Goal: Transaction & Acquisition: Purchase product/service

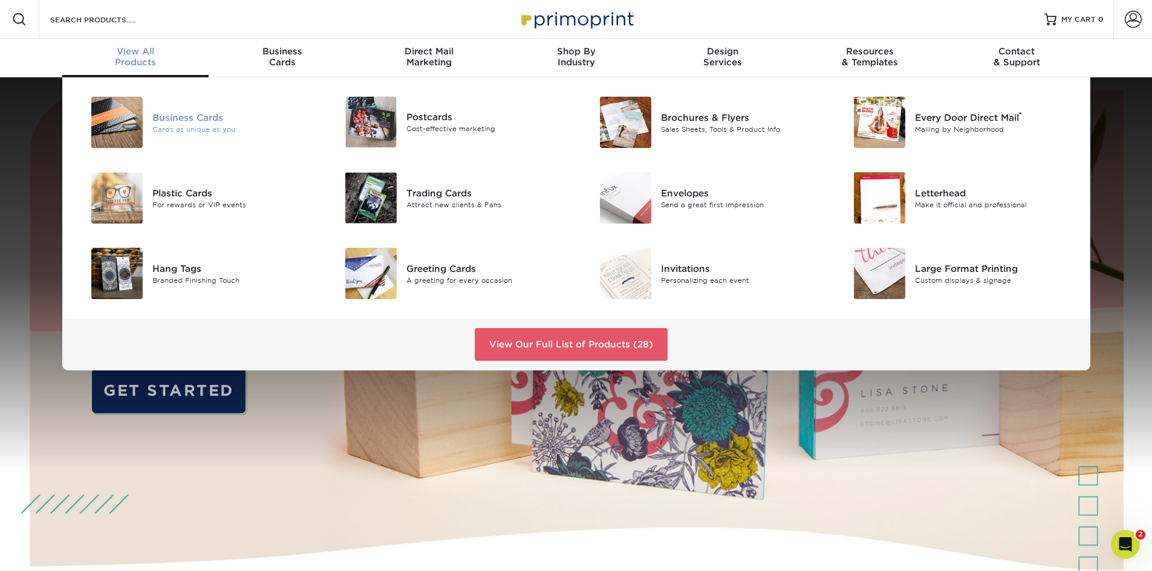
click at [178, 126] on div "Cards as unique as you" at bounding box center [232, 129] width 160 height 10
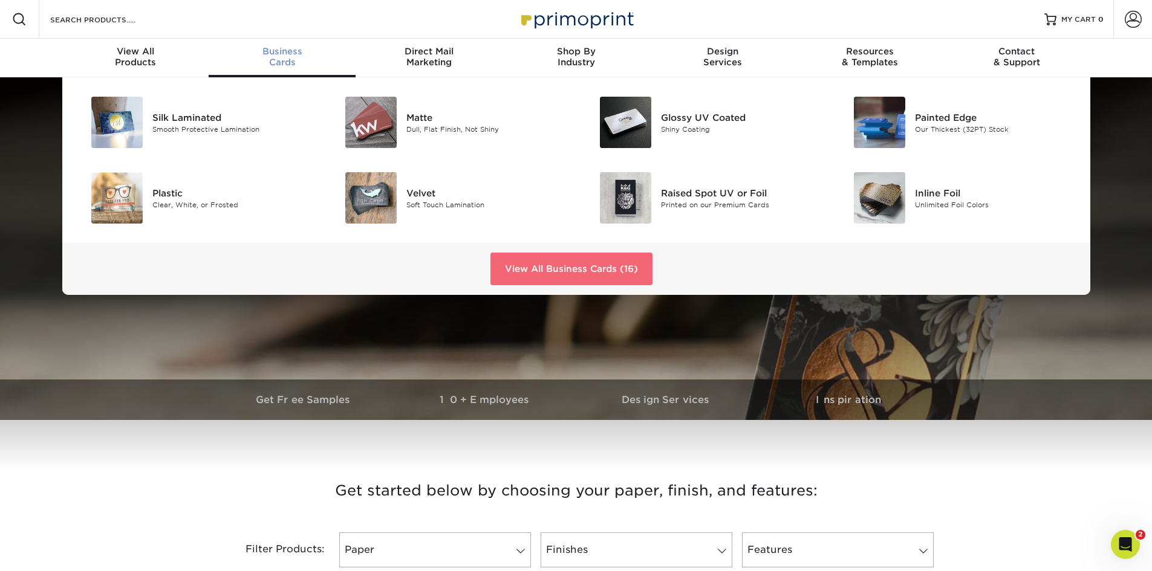
click at [585, 270] on link "View All Business Cards (16)" at bounding box center [571, 269] width 162 height 33
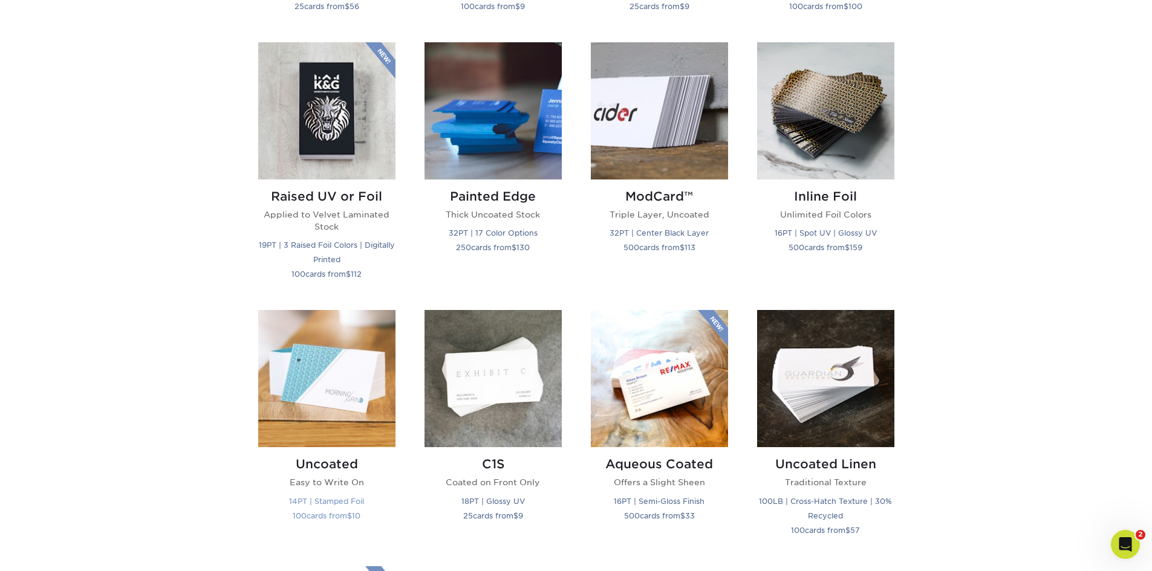
scroll to position [907, 0]
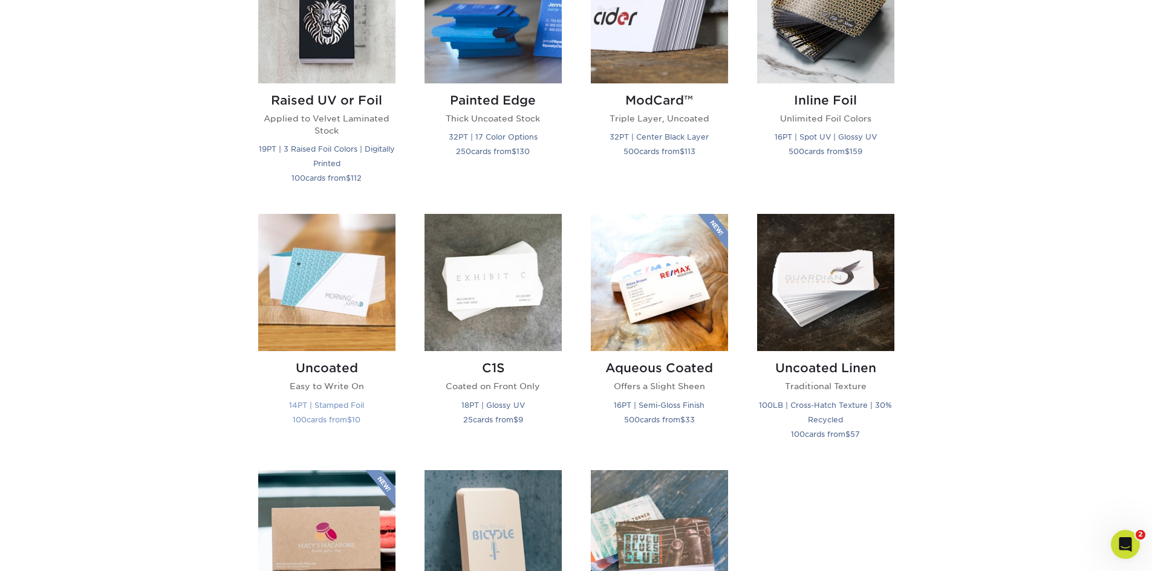
click at [330, 300] on img at bounding box center [326, 282] width 137 height 137
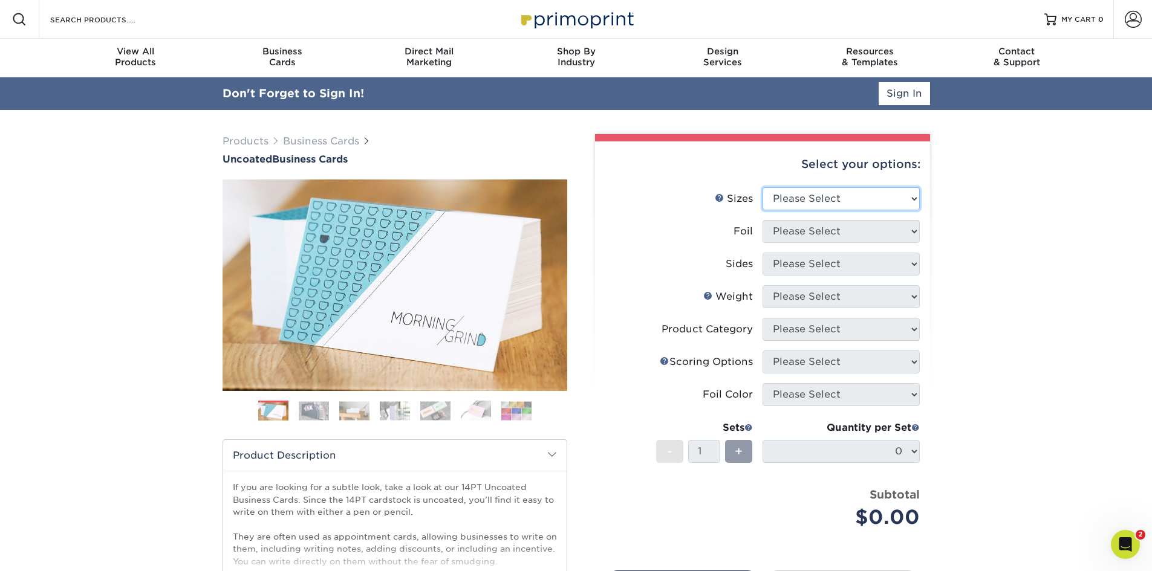
click at [851, 195] on select "Please Select 1.5" x 3.5" - Mini 1.75" x 3.5" - Mini 2" x 3.5" - Standard 2" x …" at bounding box center [840, 198] width 157 height 23
click at [1132, 15] on span at bounding box center [1132, 19] width 17 height 17
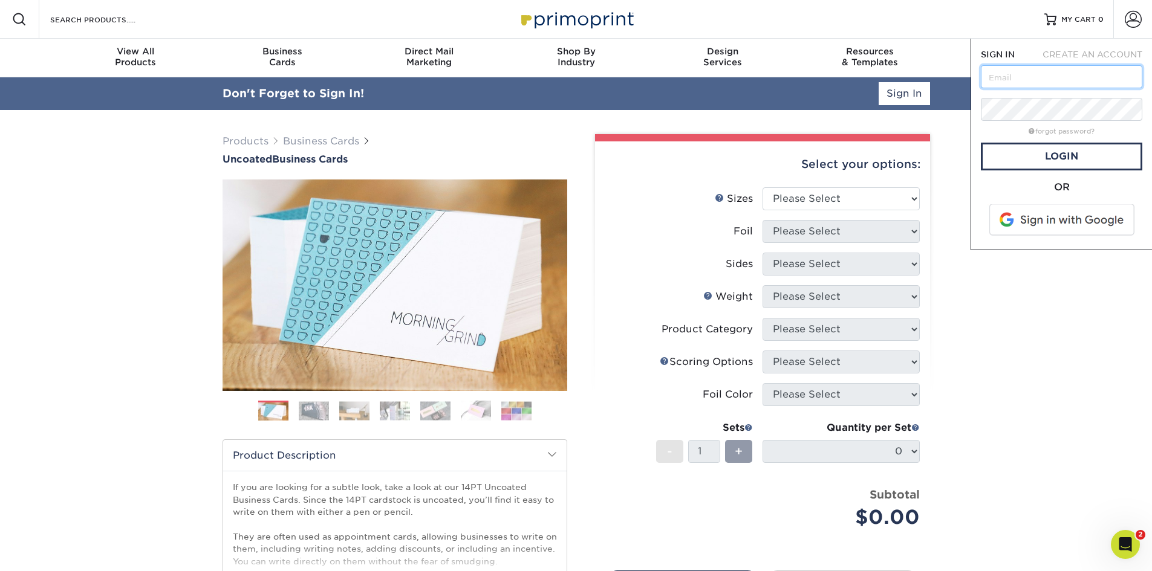
click at [1064, 70] on input "text" at bounding box center [1060, 76] width 161 height 23
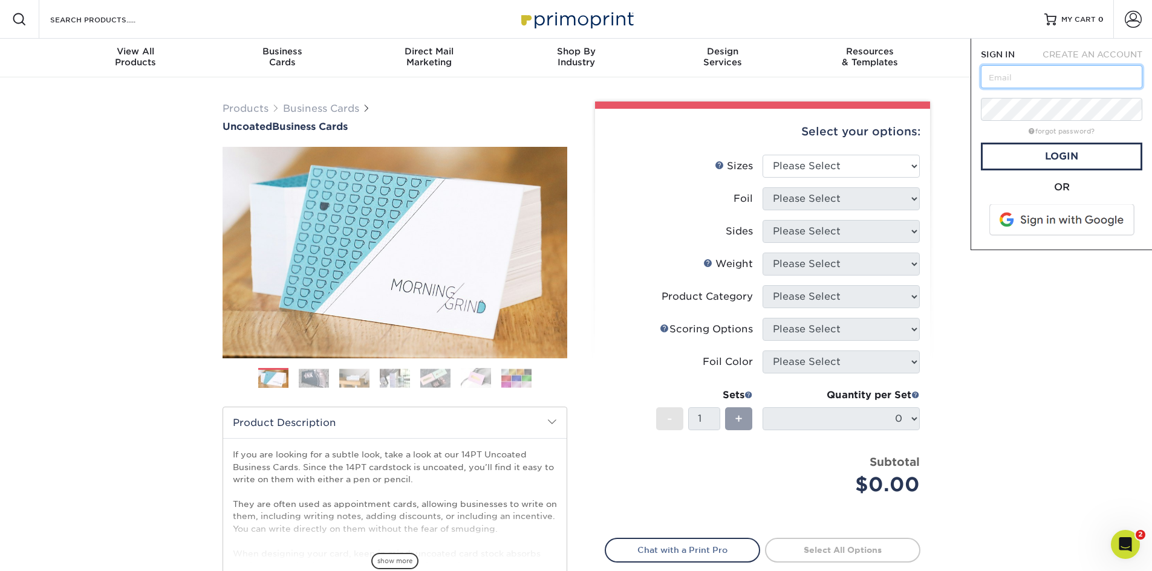
type input "pam@groupgpartners.com"
drag, startPoint x: 1075, startPoint y: 164, endPoint x: 1023, endPoint y: 166, distance: 52.0
click at [1075, 164] on link "Login" at bounding box center [1060, 157] width 161 height 28
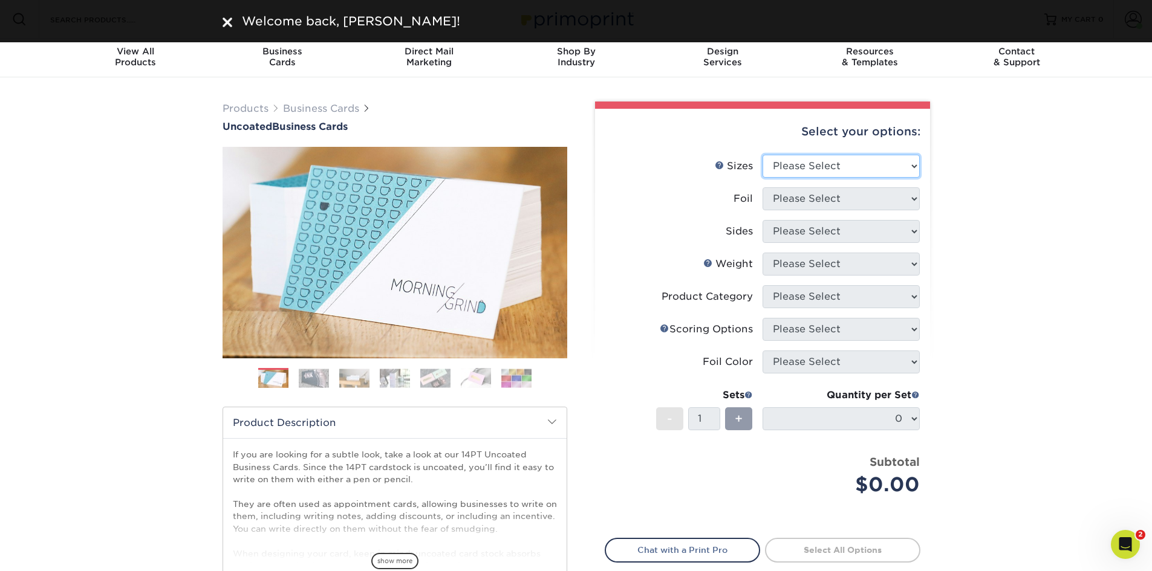
click at [810, 167] on select "Please Select 1.5" x 3.5" - Mini 1.75" x 3.5" - Mini 2" x 3.5" - Standard 2" x …" at bounding box center [840, 166] width 157 height 23
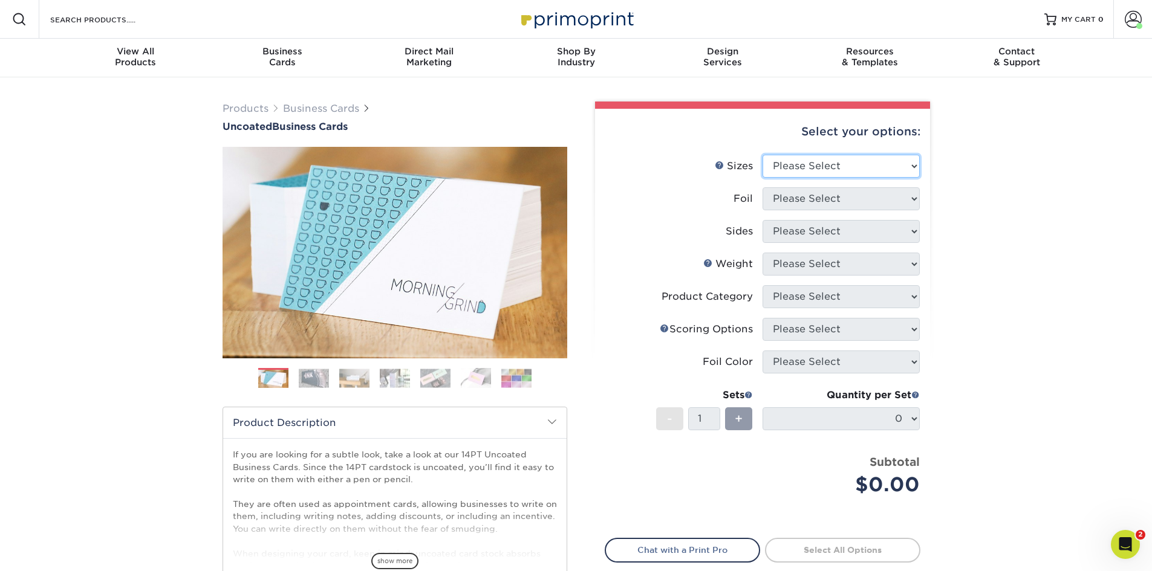
select select "2.00x3.50"
click at [762, 155] on select "Please Select 1.5" x 3.5" - Mini 1.75" x 3.5" - Mini 2" x 3.5" - Standard 2" x …" at bounding box center [840, 166] width 157 height 23
click at [826, 196] on select "Please Select Yes No" at bounding box center [840, 198] width 157 height 23
select select "0"
click at [762, 187] on select "Please Select Yes No" at bounding box center [840, 198] width 157 height 23
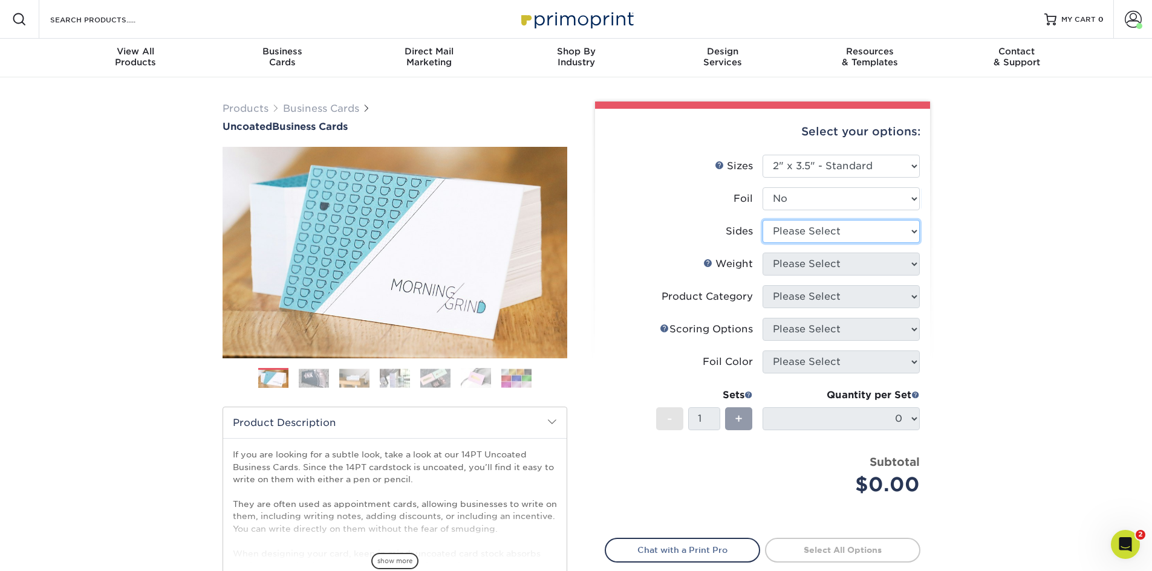
click at [830, 233] on select "Please Select Print Both Sides Print Front Only" at bounding box center [840, 231] width 157 height 23
select select "13abbda7-1d64-4f25-8bb2-c179b224825d"
click at [762, 220] on select "Please Select Print Both Sides Print Front Only" at bounding box center [840, 231] width 157 height 23
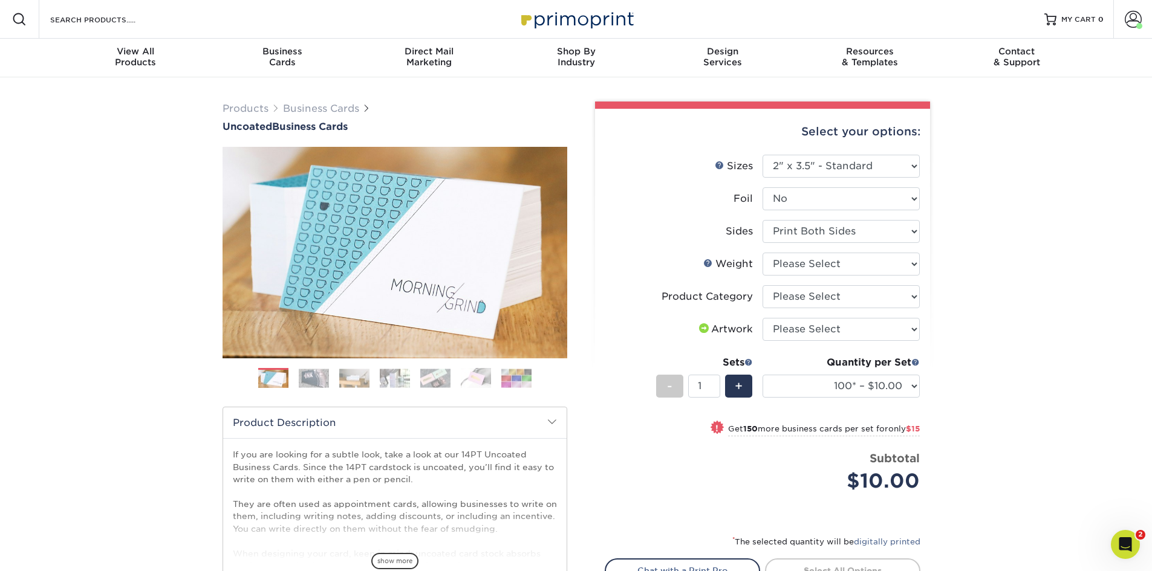
click at [663, 15] on div "Resources Menu Search Products Account Welcome, Pam Account Dashboard Active Or…" at bounding box center [576, 19] width 1152 height 39
click at [836, 202] on select "Please Select Yes No" at bounding box center [840, 198] width 157 height 23
click at [849, 228] on select "Please Select Print Both Sides Print Front Only" at bounding box center [840, 231] width 157 height 23
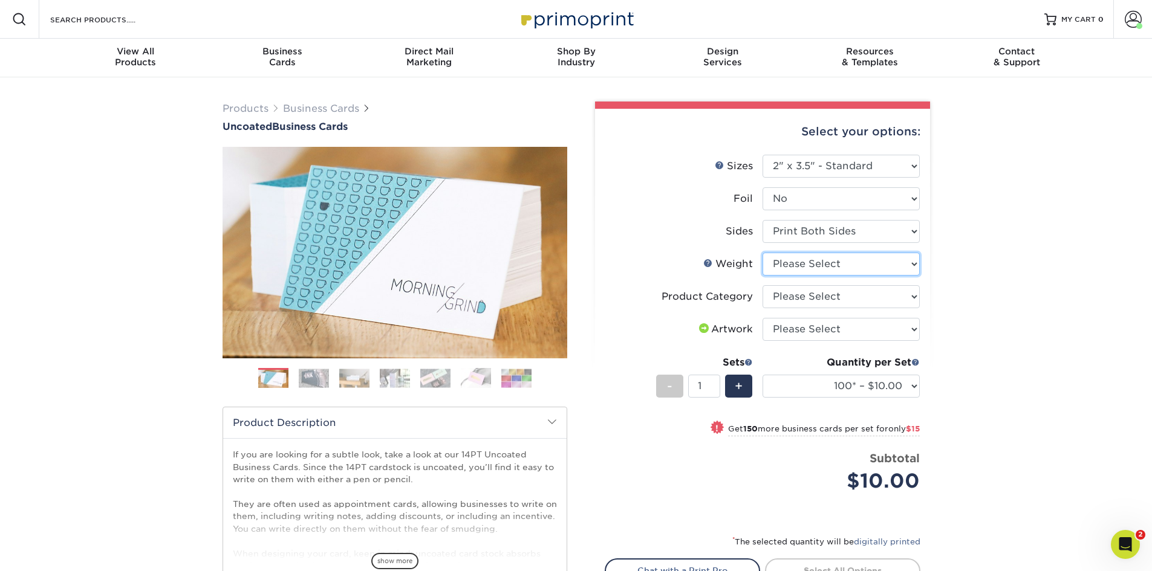
click at [847, 265] on select "Please Select 14PT Uncoated" at bounding box center [840, 264] width 157 height 23
select select "14PT Uncoated"
click at [762, 253] on select "Please Select 14PT Uncoated" at bounding box center [840, 264] width 157 height 23
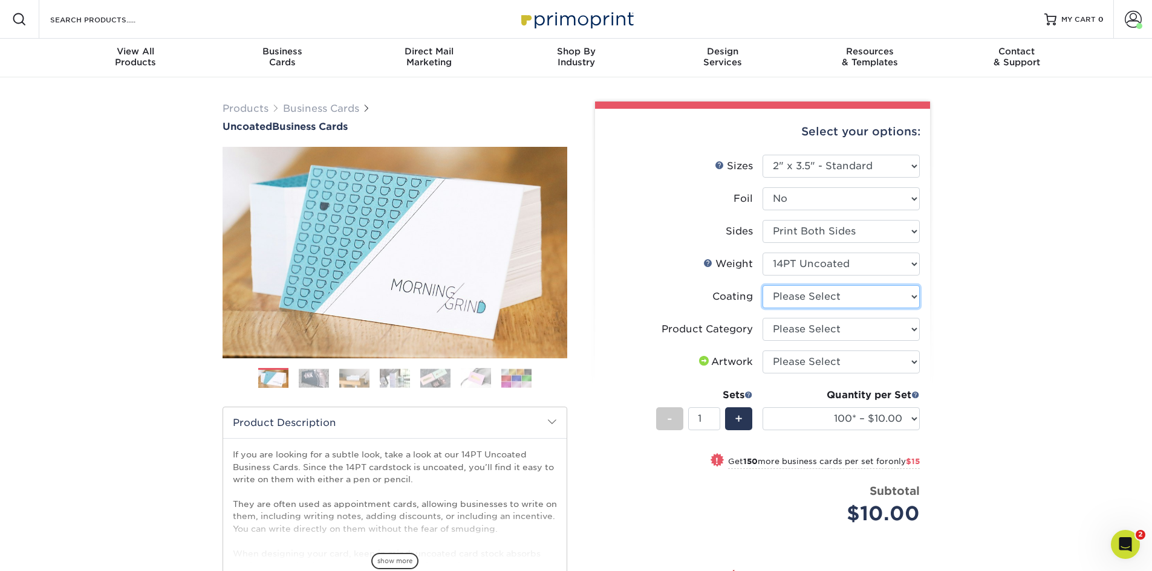
click at [851, 301] on select at bounding box center [840, 296] width 157 height 23
select select "3e7618de-abca-4bda-9f97-8b9129e913d8"
click at [762, 285] on select at bounding box center [840, 296] width 157 height 23
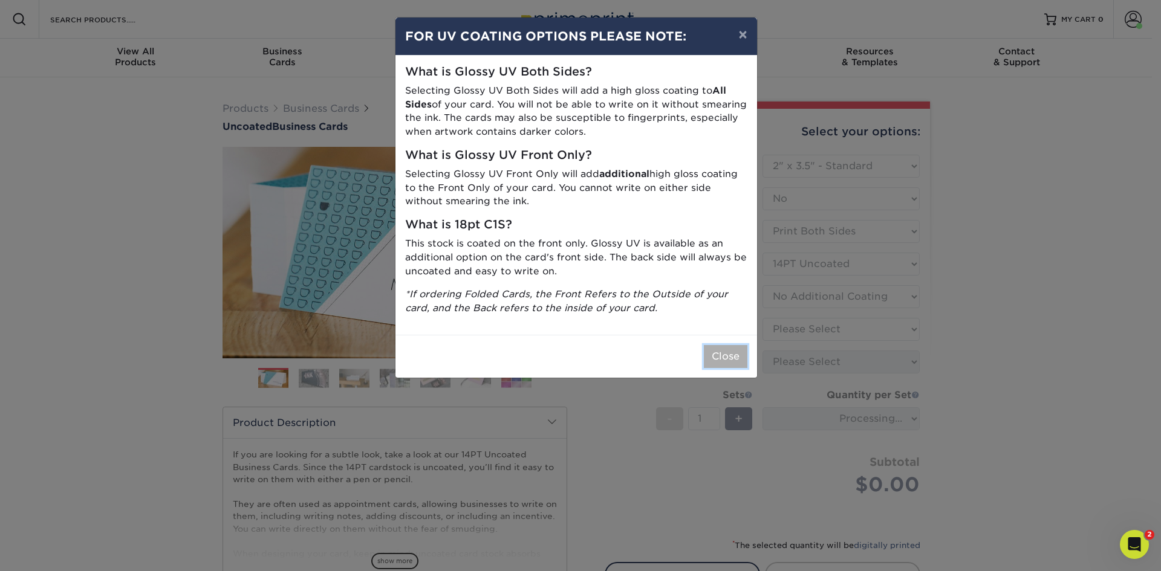
click at [722, 358] on button "Close" at bounding box center [726, 356] width 44 height 23
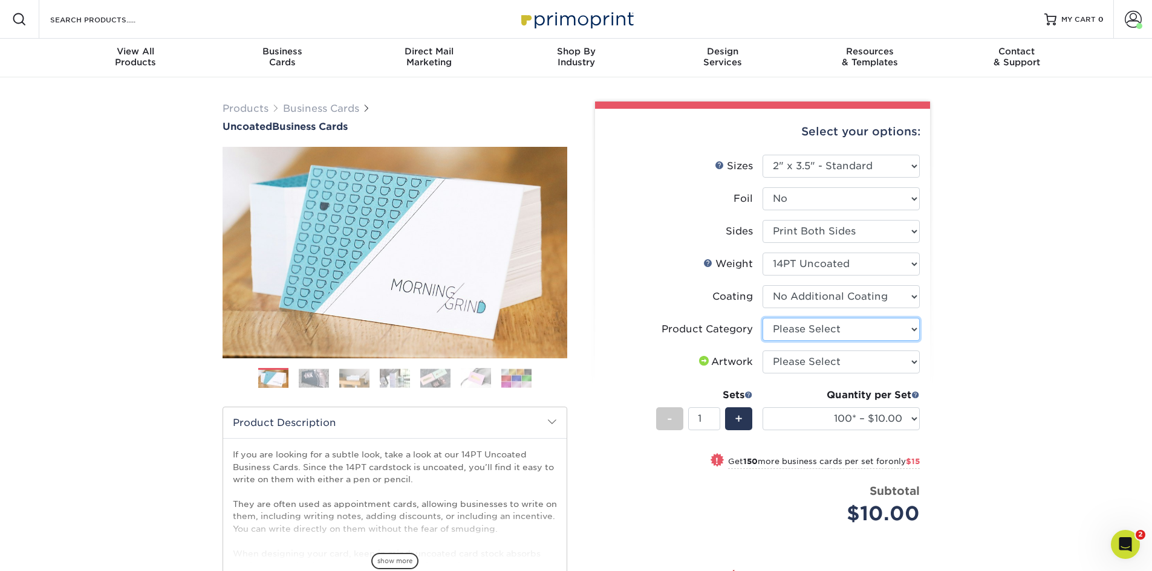
click at [840, 334] on select "Please Select Business Cards" at bounding box center [840, 329] width 157 height 23
select select "3b5148f1-0588-4f88-a218-97bcfdce65c1"
click at [762, 318] on select "Please Select Business Cards" at bounding box center [840, 329] width 157 height 23
click at [841, 370] on select "Please Select I will upload files I need a design - $100" at bounding box center [840, 362] width 157 height 23
select select "upload"
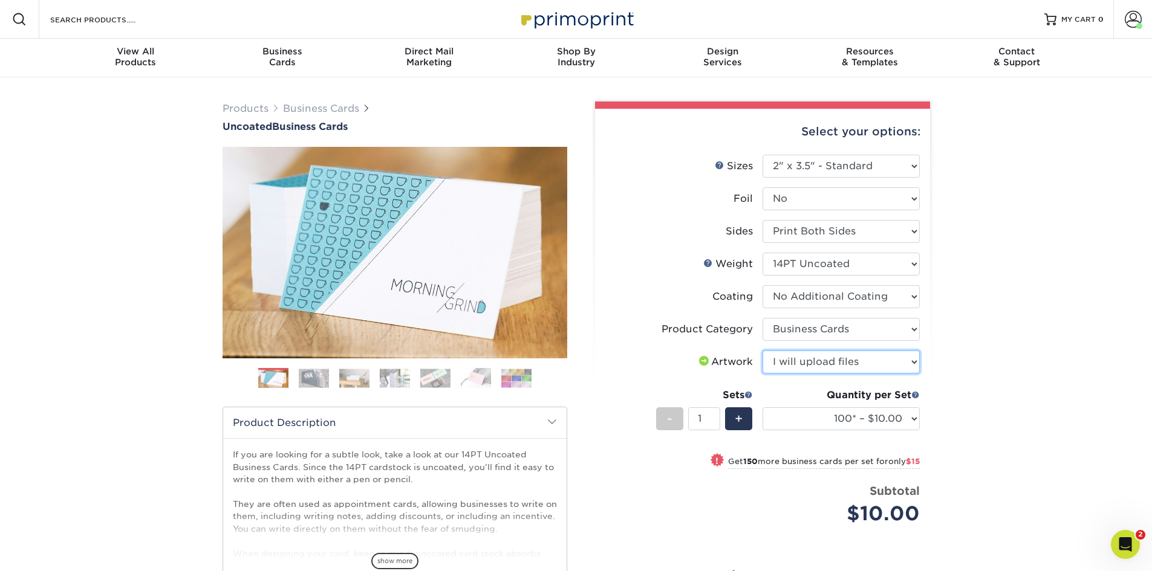
click at [762, 351] on select "Please Select I will upload files I need a design - $100" at bounding box center [840, 362] width 157 height 23
click at [866, 420] on select "100* – $10.00 250* – $25.00 500 – $50.00 1000 – $72.00 2500 – $125.00 5000 – $1…" at bounding box center [840, 418] width 157 height 23
select select "250* – $25.00"
click at [762, 407] on select "100* – $10.00 250* – $25.00 500 – $50.00 1000 – $72.00 2500 – $125.00 5000 – $1…" at bounding box center [840, 418] width 157 height 23
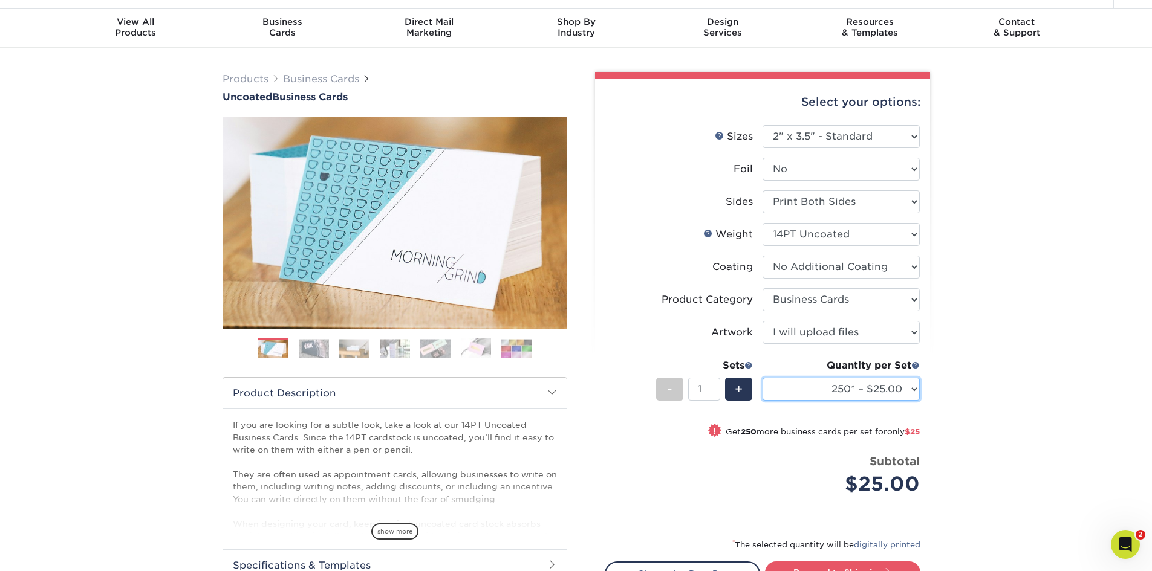
scroll to position [60, 0]
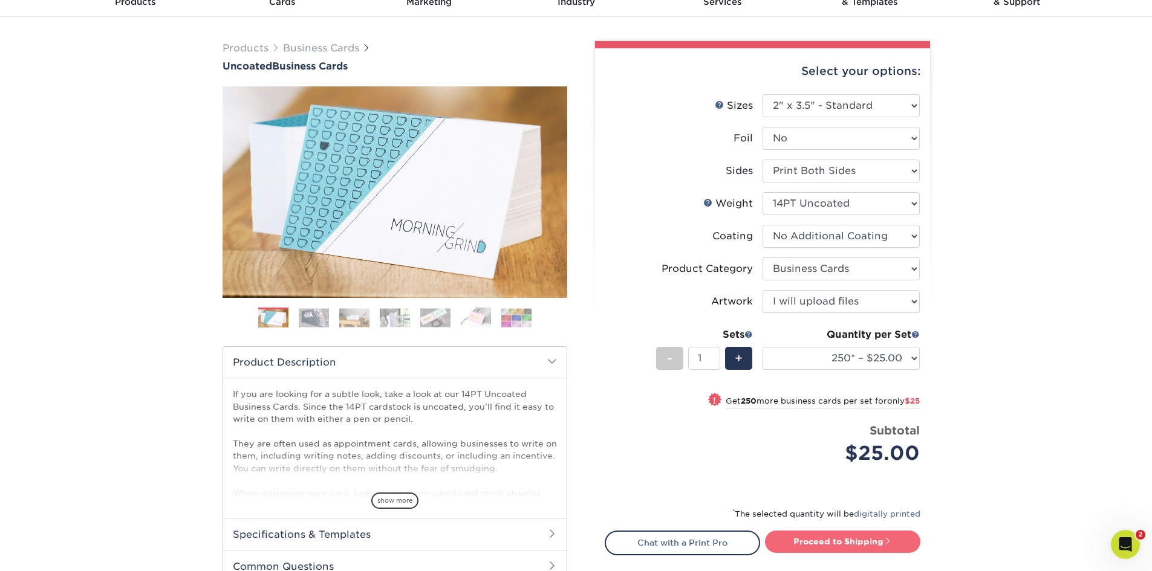
click at [863, 545] on link "Proceed to Shipping" at bounding box center [842, 542] width 155 height 22
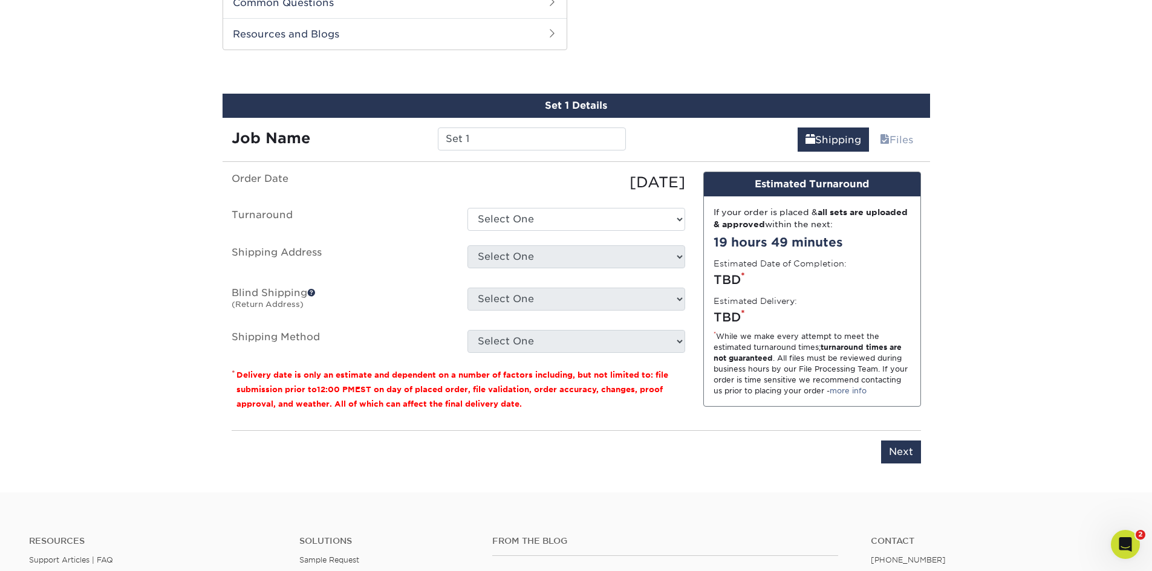
scroll to position [484, 0]
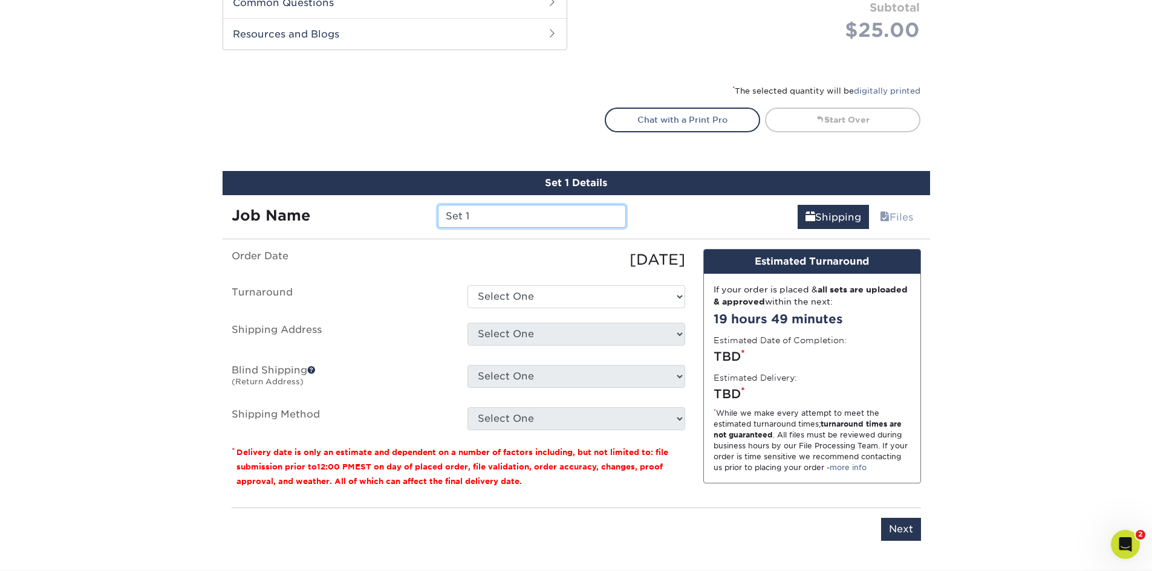
drag, startPoint x: 491, startPoint y: 218, endPoint x: 403, endPoint y: 218, distance: 87.6
click at [403, 218] on div "Job Name Set 1" at bounding box center [428, 216] width 413 height 23
type input "Jason Fifer Business Cards"
click at [562, 295] on select "Select One 2-4 Business Days 2 Day Next Business Day" at bounding box center [576, 296] width 218 height 23
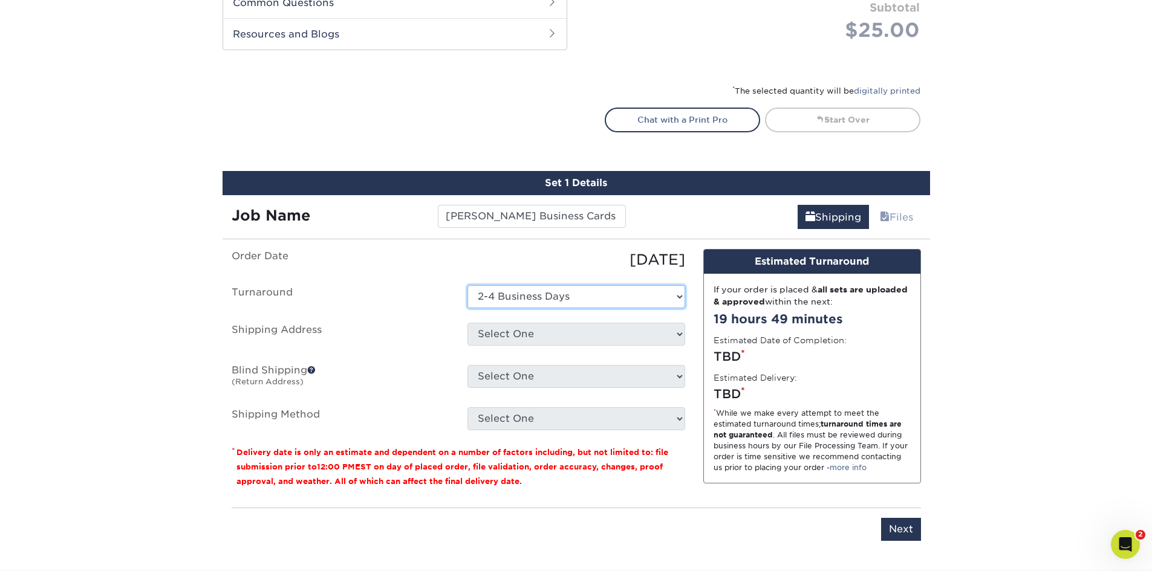
click at [467, 285] on select "Select One 2-4 Business Days 2 Day Next Business Day" at bounding box center [576, 296] width 218 height 23
click at [549, 297] on select "Select One 2-4 Business Days 2 Day Next Business Day" at bounding box center [576, 296] width 218 height 23
select select "66ee5fb4-e655-449b-916e-020982d69f8c"
click at [467, 285] on select "Select One 2-4 Business Days 2 Day Next Business Day" at bounding box center [576, 296] width 218 height 23
click at [538, 343] on select "Select One 99 WILLARD AVE, IVYLAND, PA 301 AIKEN RD, SHELBYVILLE, KY 59 SPRUCE …" at bounding box center [576, 334] width 218 height 23
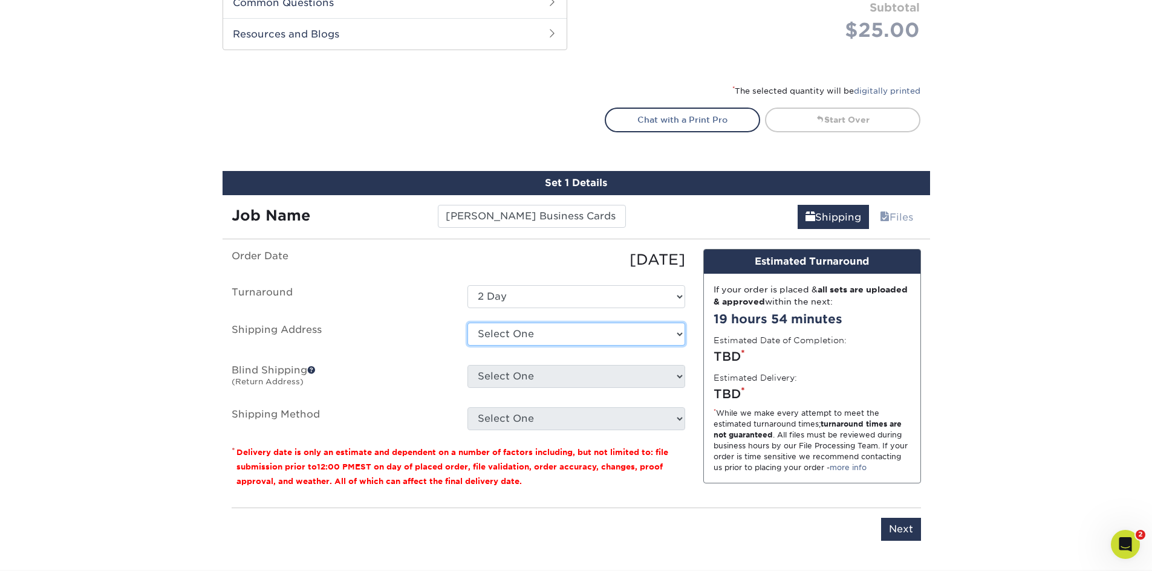
select select "199552"
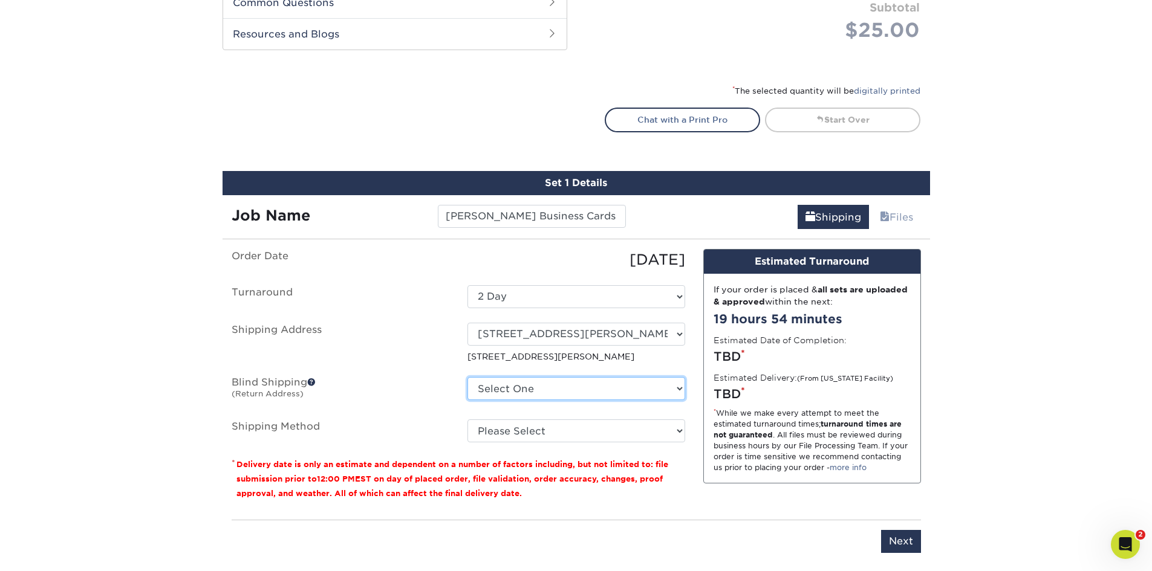
click at [554, 388] on select "Select One 99 WILLARD AVE, IVYLAND, PA 301 AIKEN RD, SHELBYVILLE, KY 59 SPRUCE …" at bounding box center [576, 388] width 218 height 23
select select "165635"
click at [467, 377] on select "Select One 99 WILLARD AVE, IVYLAND, PA 301 AIKEN RD, SHELBYVILLE, KY 59 SPRUCE …" at bounding box center [576, 388] width 218 height 23
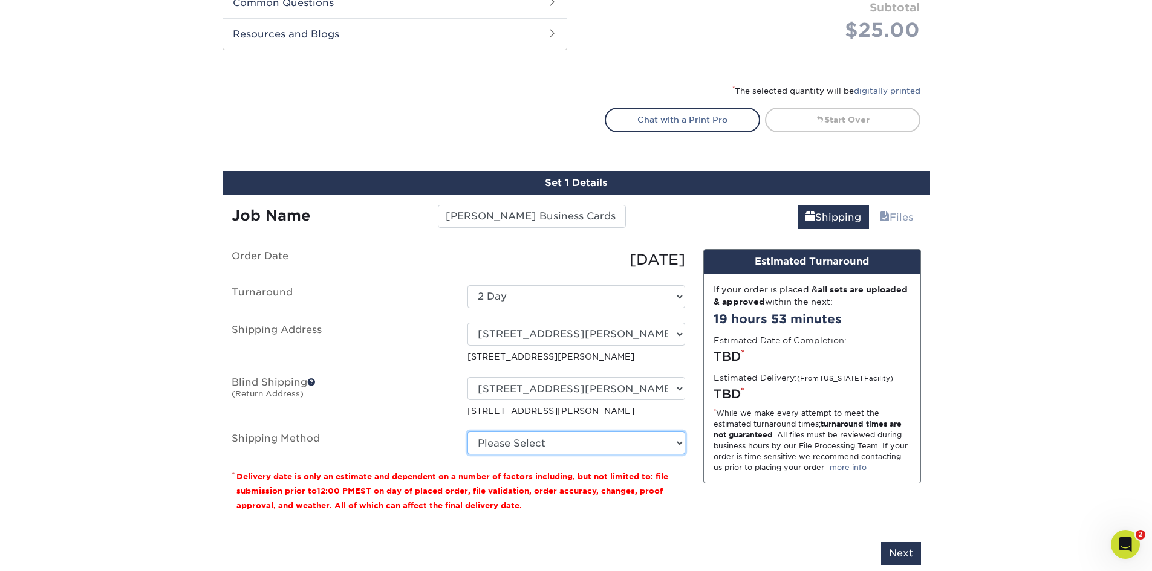
click at [556, 447] on select "Please Select Ground Shipping (+$7.84) 3 Day Shipping Service (+$15.33) 2 Day A…" at bounding box center [576, 443] width 218 height 23
click at [609, 295] on select "Select One 2-4 Business Days 2 Day Next Business Day" at bounding box center [576, 296] width 218 height 23
click at [467, 285] on select "Select One 2-4 Business Days 2 Day Next Business Day" at bounding box center [576, 296] width 218 height 23
drag, startPoint x: 577, startPoint y: 441, endPoint x: 577, endPoint y: 426, distance: 15.1
click at [577, 441] on select "Please Select Ground Shipping (+$7.84) 3 Day Shipping Service (+$15.33) 2 Day A…" at bounding box center [576, 443] width 218 height 23
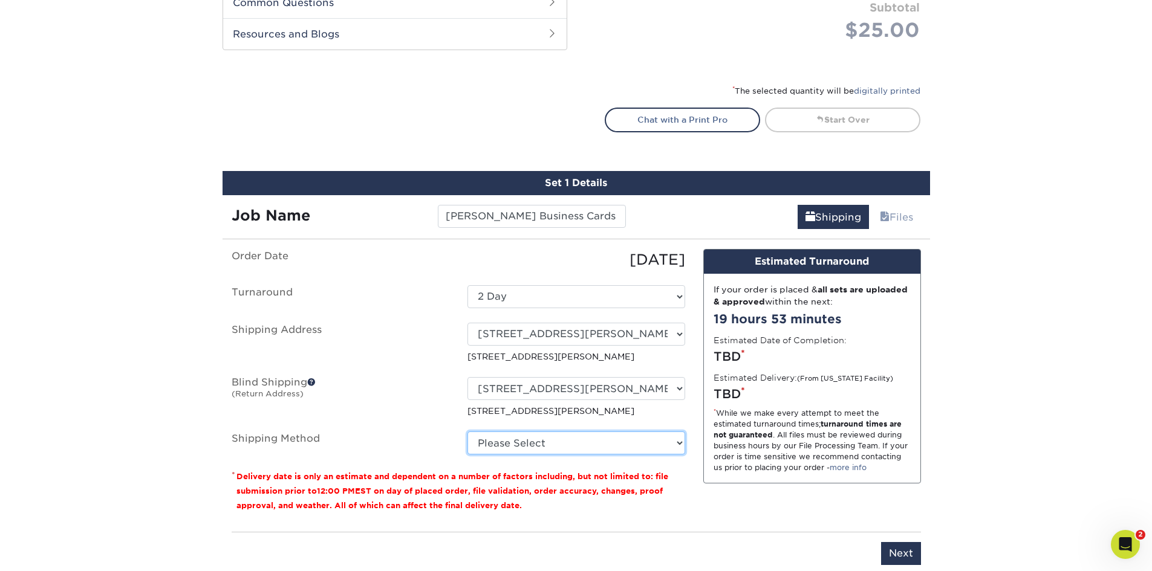
select select "02"
click at [467, 432] on select "Please Select Ground Shipping (+$7.84) 3 Day Shipping Service (+$15.33) 2 Day A…" at bounding box center [576, 443] width 218 height 23
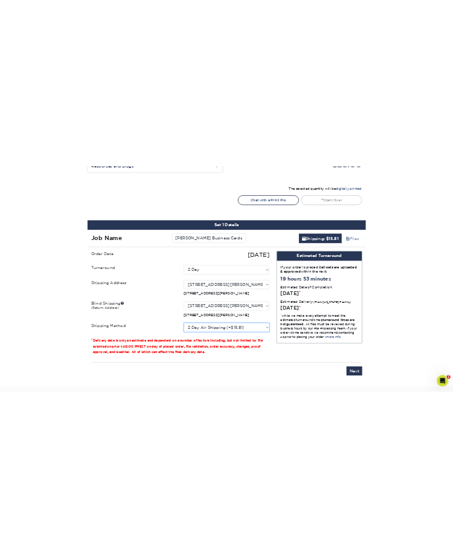
scroll to position [544, 0]
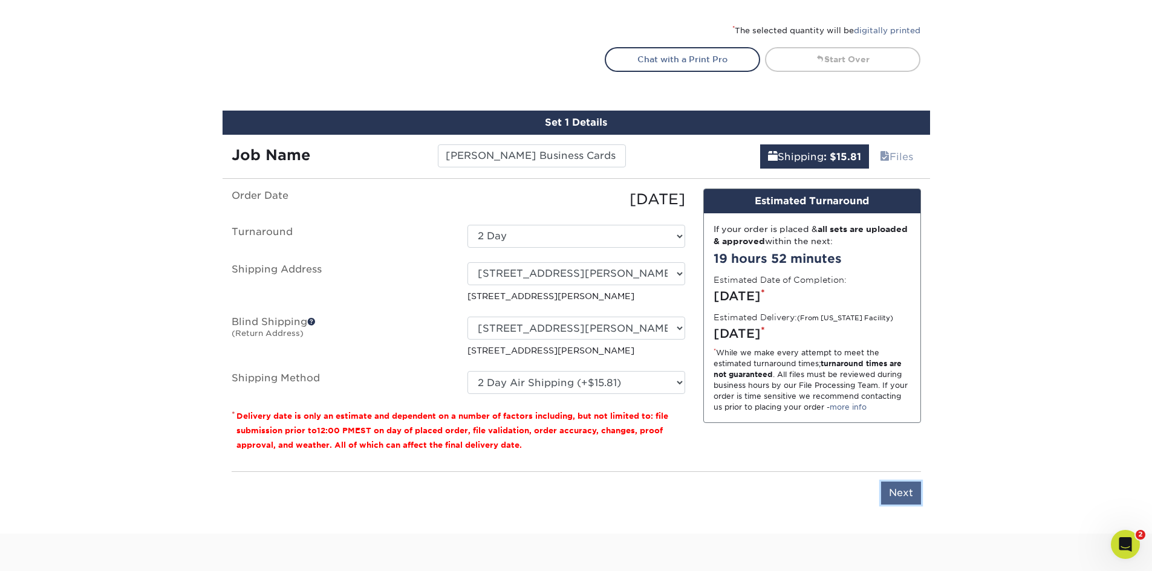
click at [899, 493] on input "Next" at bounding box center [901, 493] width 40 height 23
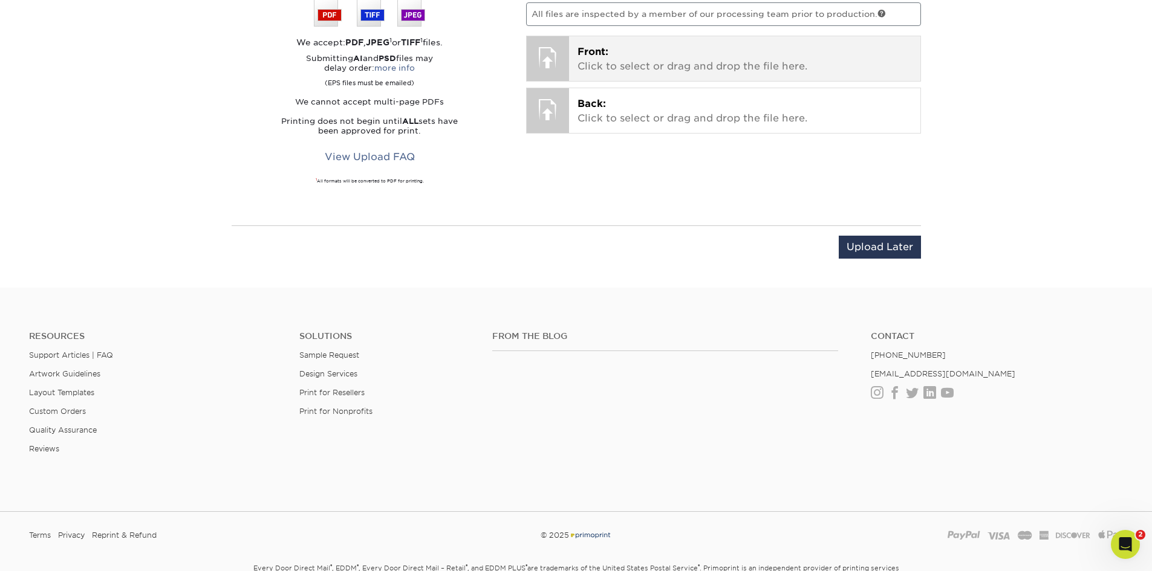
scroll to position [597, 0]
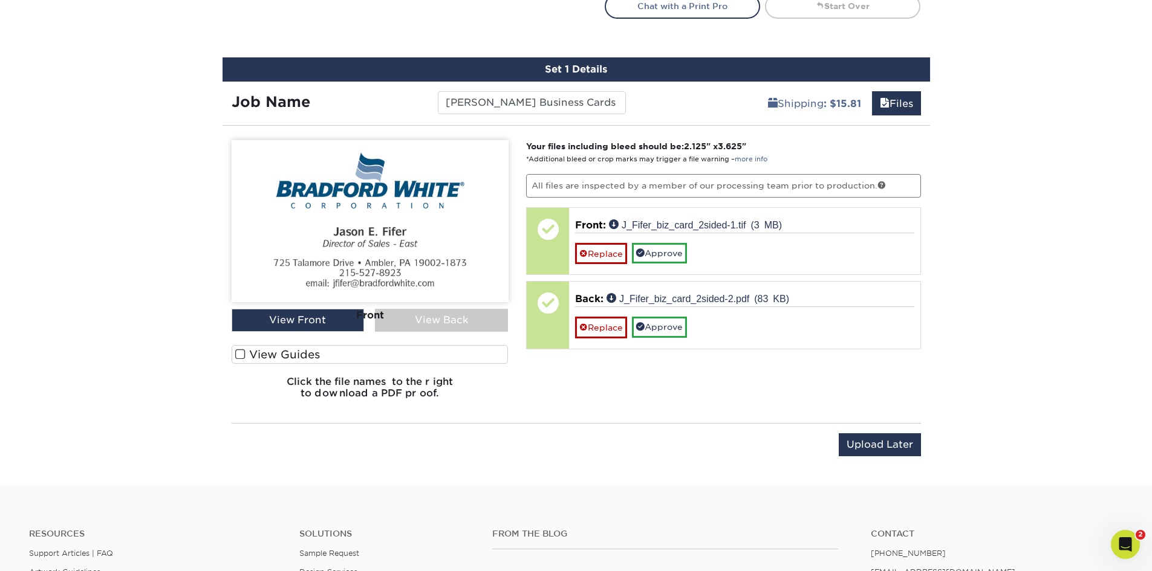
click at [428, 257] on img at bounding box center [370, 221] width 277 height 162
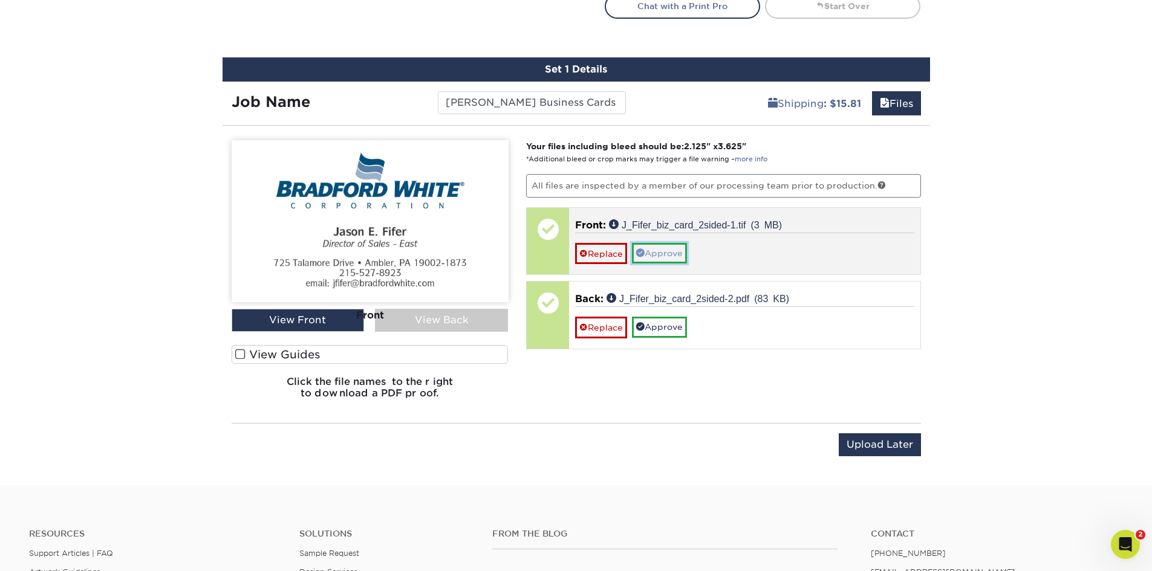
click at [660, 257] on link "Approve" at bounding box center [659, 253] width 55 height 21
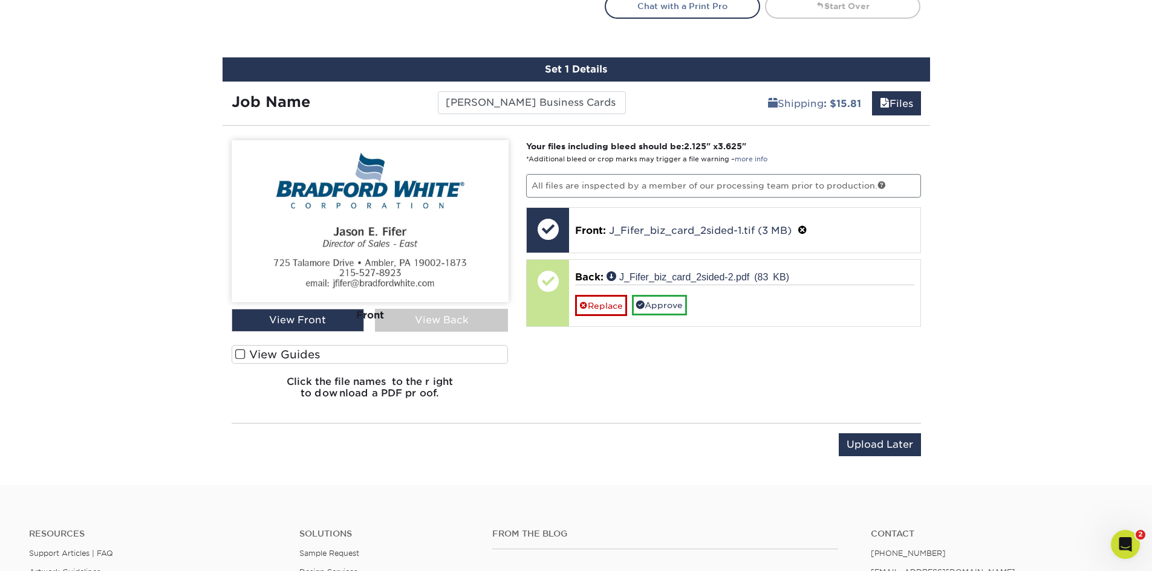
click at [479, 319] on div "Front" at bounding box center [370, 315] width 277 height 27
click at [297, 320] on div "Front" at bounding box center [370, 315] width 277 height 27
click at [496, 328] on div "Front" at bounding box center [370, 315] width 277 height 27
click at [372, 231] on img at bounding box center [370, 221] width 277 height 162
click at [324, 323] on div "Front" at bounding box center [370, 315] width 277 height 27
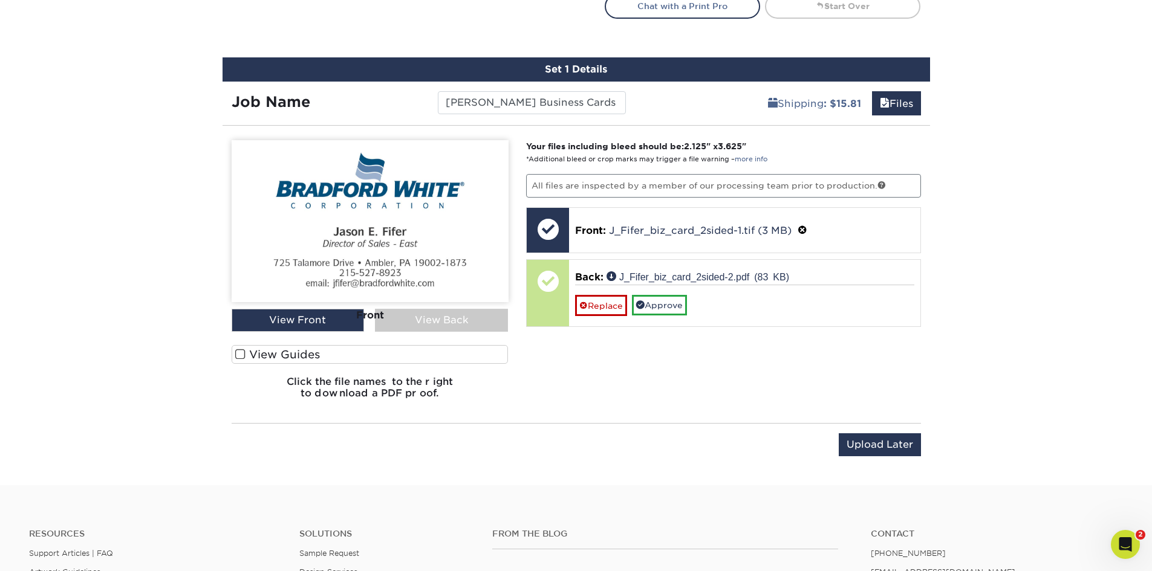
click at [425, 319] on div "Front" at bounding box center [370, 315] width 277 height 27
click at [436, 255] on img at bounding box center [370, 221] width 277 height 162
click at [646, 228] on link "J_Fifer_biz_card_2sided-1.tif (3 MB)" at bounding box center [700, 230] width 183 height 11
click at [447, 316] on div "Front" at bounding box center [370, 315] width 277 height 27
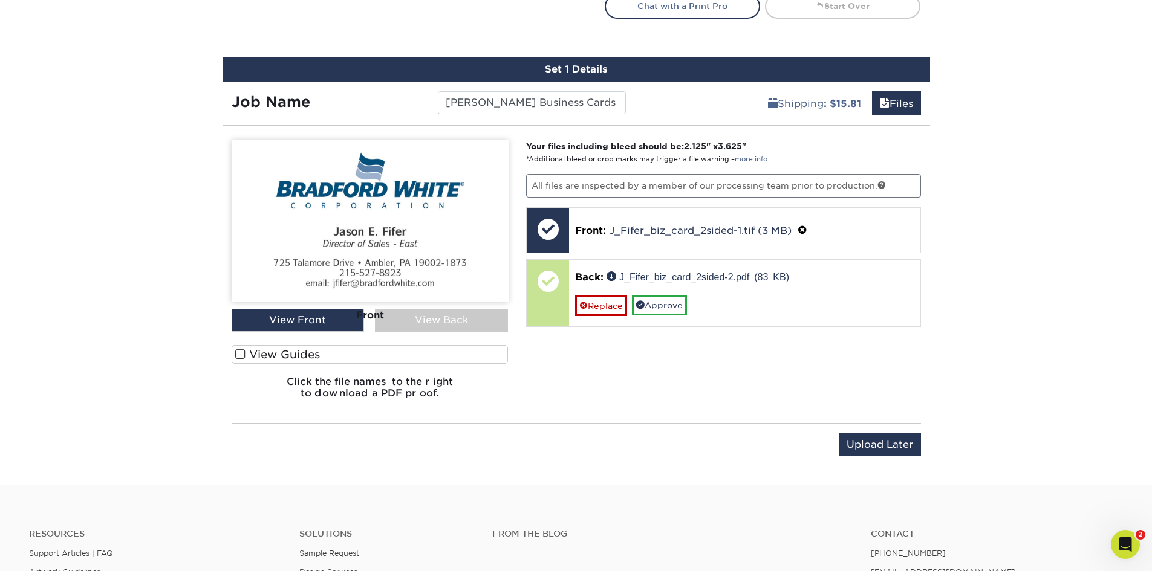
drag, startPoint x: 415, startPoint y: 330, endPoint x: 386, endPoint y: 326, distance: 29.3
click at [415, 329] on div "View Back" at bounding box center [441, 320] width 133 height 23
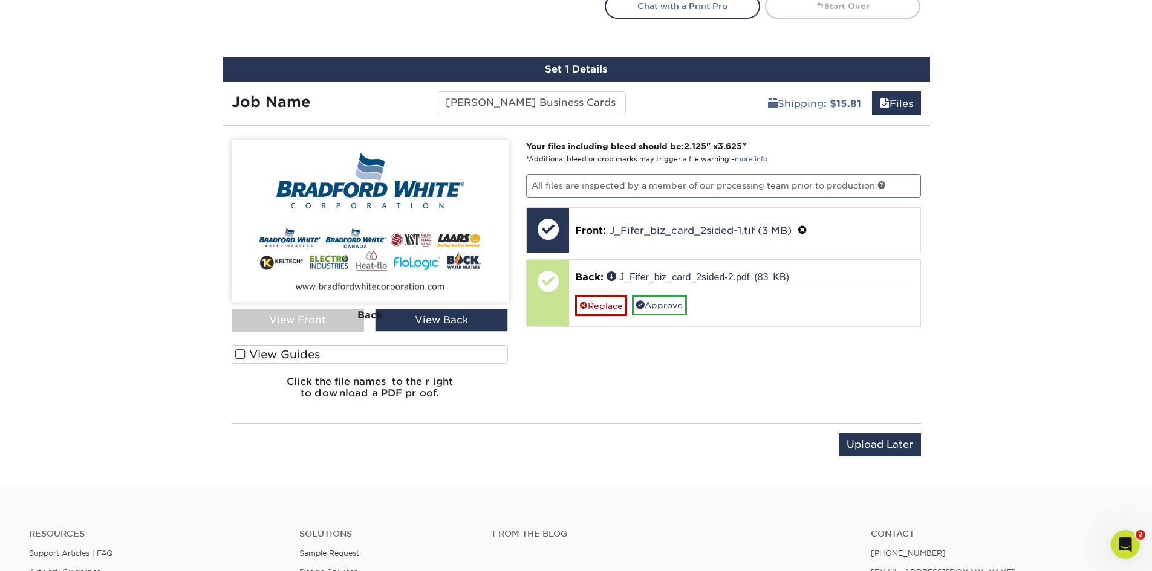
click at [324, 325] on div "Back" at bounding box center [370, 315] width 277 height 27
click at [322, 321] on div "Back" at bounding box center [370, 315] width 277 height 27
click at [375, 313] on div "Back" at bounding box center [370, 315] width 277 height 27
click at [310, 314] on div "Back" at bounding box center [370, 315] width 277 height 27
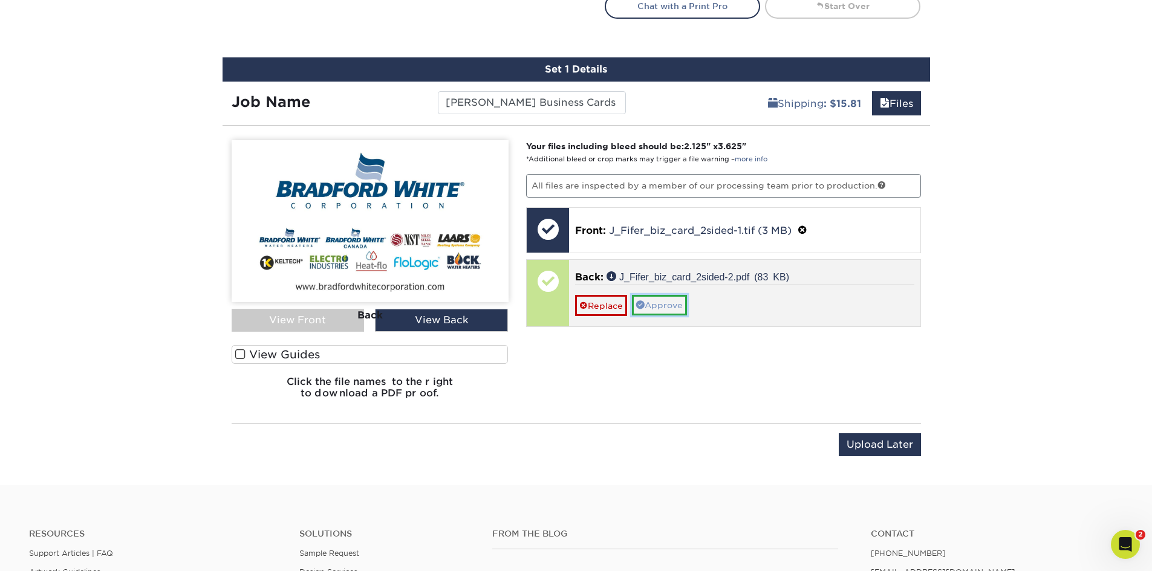
click at [666, 305] on link "Approve" at bounding box center [659, 305] width 55 height 21
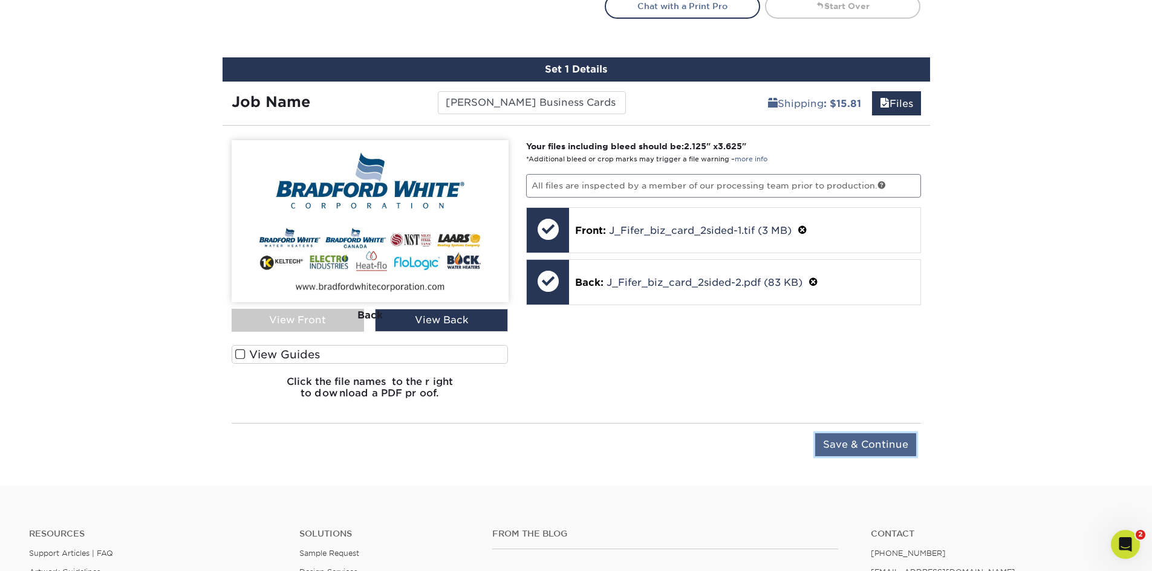
click at [856, 447] on input "Save & Continue" at bounding box center [865, 444] width 101 height 23
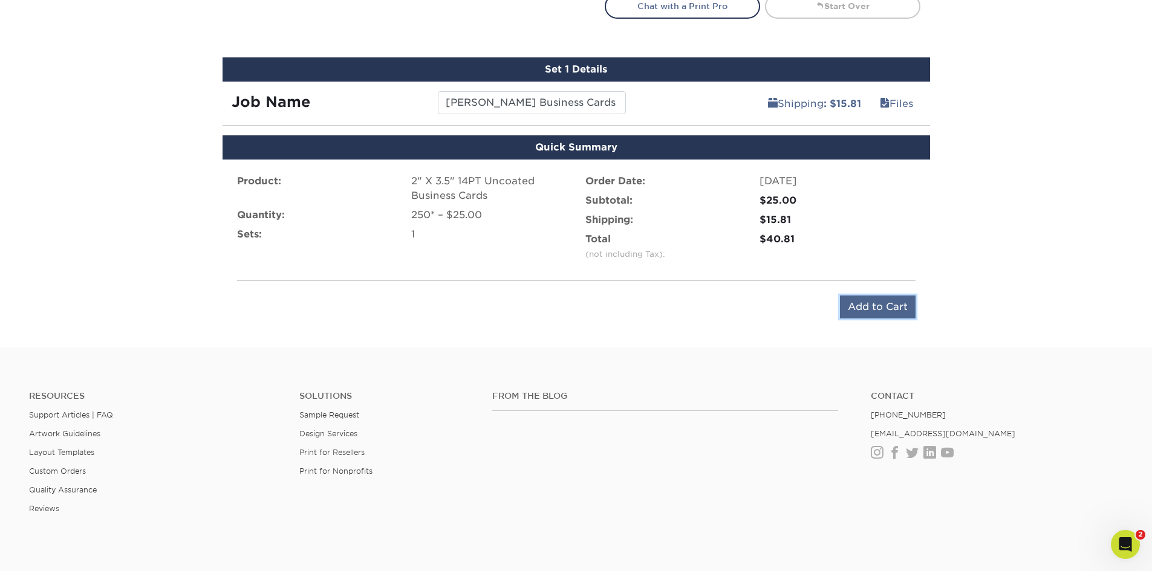
click at [854, 299] on input "Add to Cart" at bounding box center [878, 307] width 76 height 23
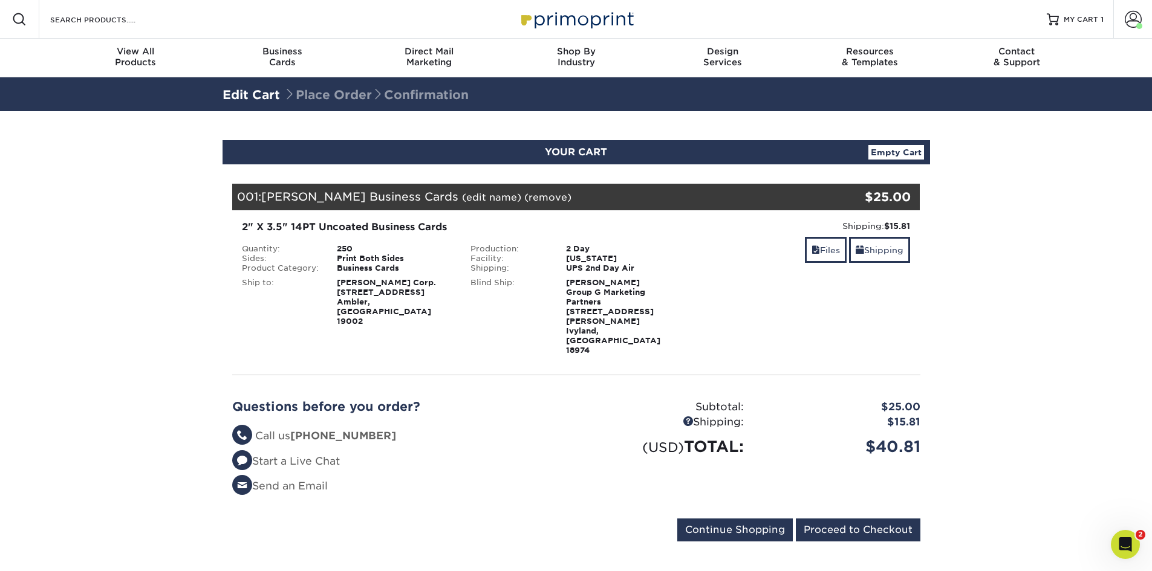
click at [687, 23] on div "Resources Menu Search Products Account Welcome, [PERSON_NAME] Account Dashboard…" at bounding box center [576, 19] width 1152 height 39
click at [880, 246] on link "Shipping" at bounding box center [879, 250] width 61 height 26
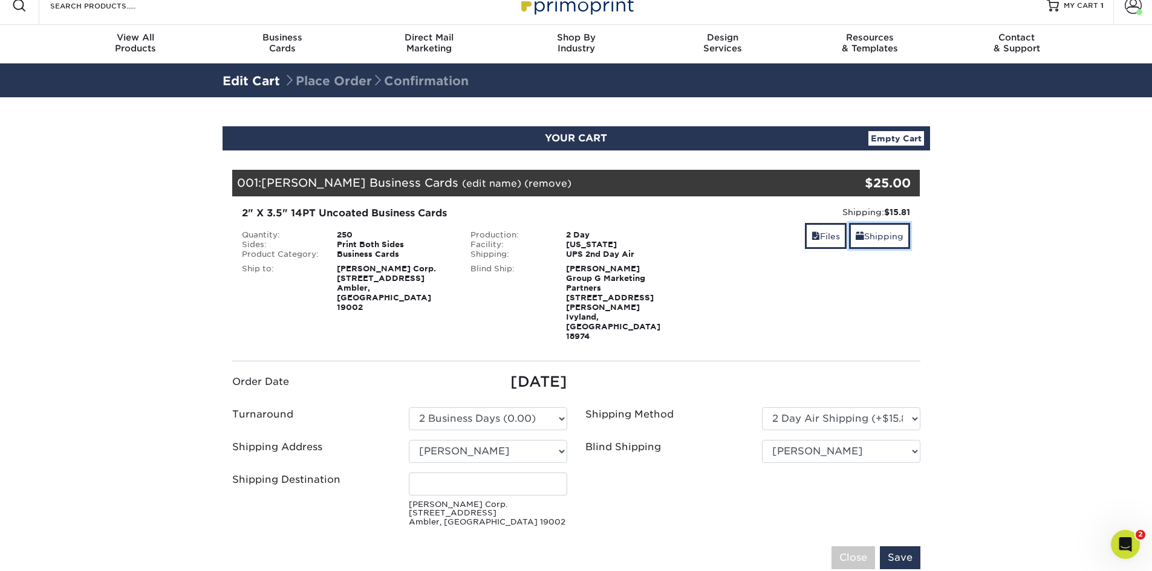
scroll to position [60, 0]
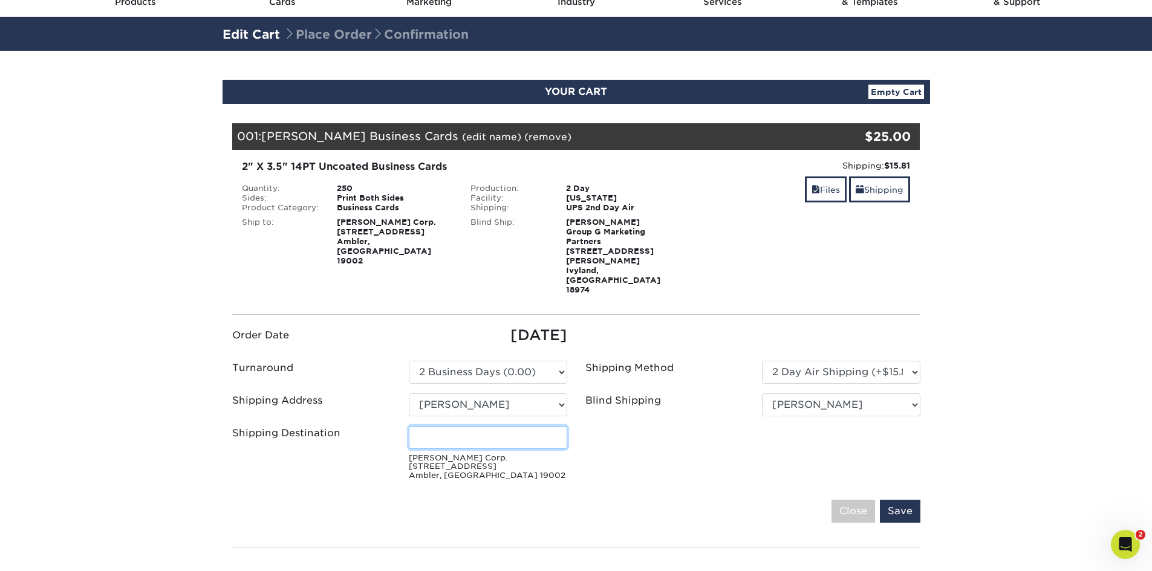
click at [448, 426] on input "Shipping Destination" at bounding box center [488, 437] width 158 height 23
click at [527, 394] on select "Select One [PERSON_NAME] [PERSON_NAME] Business Cards [PERSON_NAME] BW [US_STAT…" at bounding box center [488, 405] width 158 height 23
click at [481, 426] on input "Shipping Destination" at bounding box center [488, 437] width 158 height 23
click at [499, 394] on select "Select One Adam Zink Berenato Borinski Business Cards Bradford White BW Colorad…" at bounding box center [488, 405] width 158 height 23
click at [440, 426] on input "Shipping Destination" at bounding box center [488, 437] width 158 height 23
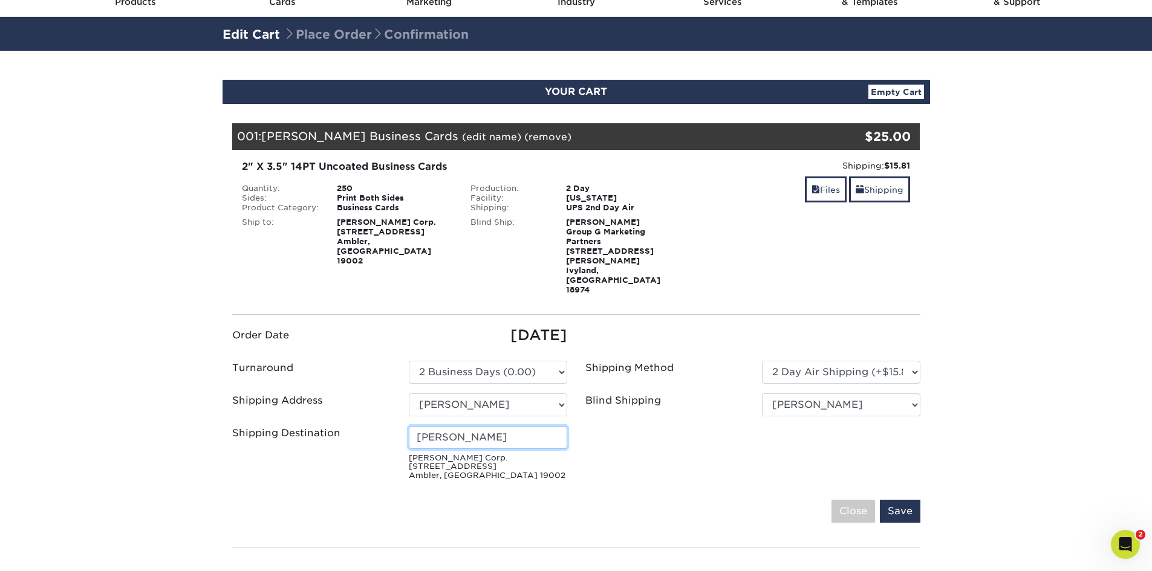
type input "Jason Fifer"
click at [774, 394] on select "No Blind Shipping Adam Zink Berenato Borinski Business Cards Bradford White BW …" at bounding box center [841, 405] width 158 height 23
click at [762, 394] on select "No Blind Shipping Adam Zink Berenato Borinski Business Cards Bradford White BW …" at bounding box center [841, 405] width 158 height 23
click at [898, 500] on input "Save" at bounding box center [900, 511] width 41 height 23
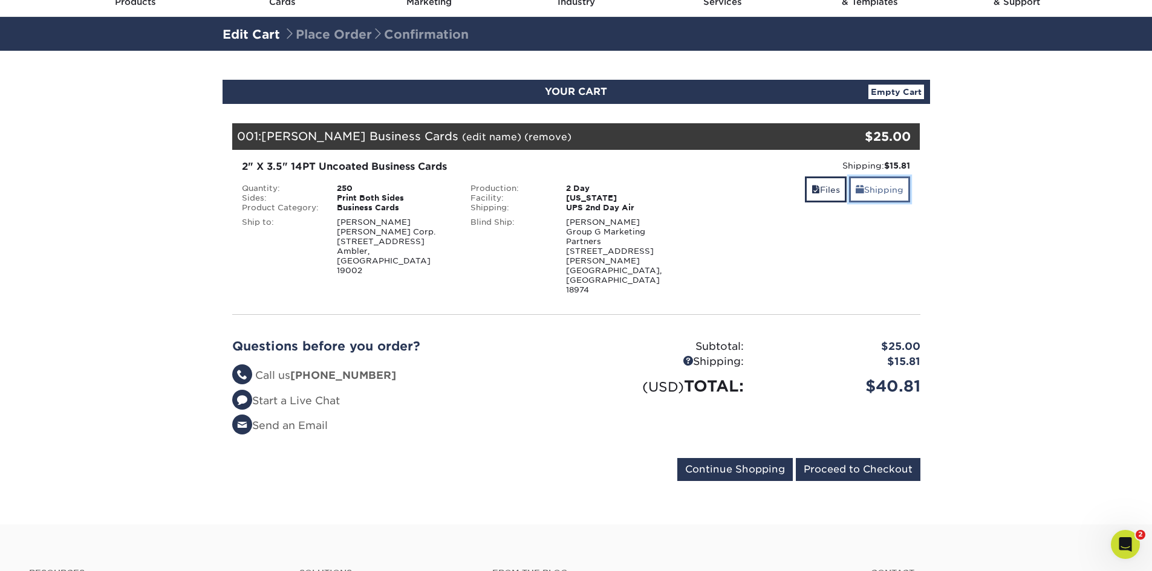
click at [901, 191] on link "Shipping" at bounding box center [879, 190] width 61 height 26
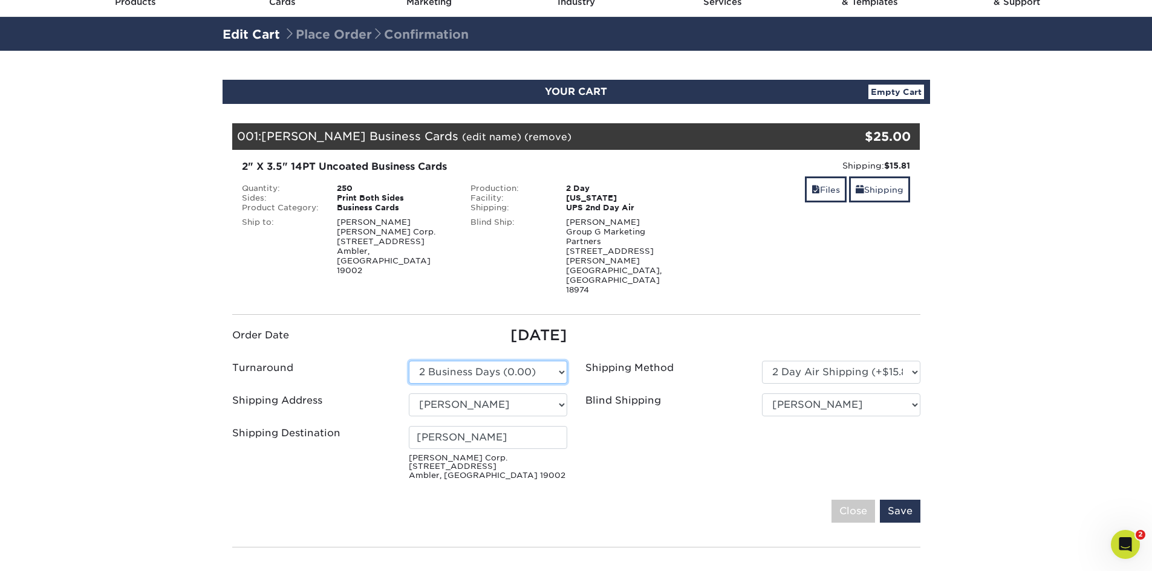
click at [562, 361] on select "Please Select 2 Business Days (0.00) 2-4 Business Days (0.00) Next Business Day…" at bounding box center [488, 372] width 158 height 23
select select "5b24aea8-4523-45f5-bfc4-cf8cdaa2cdab"
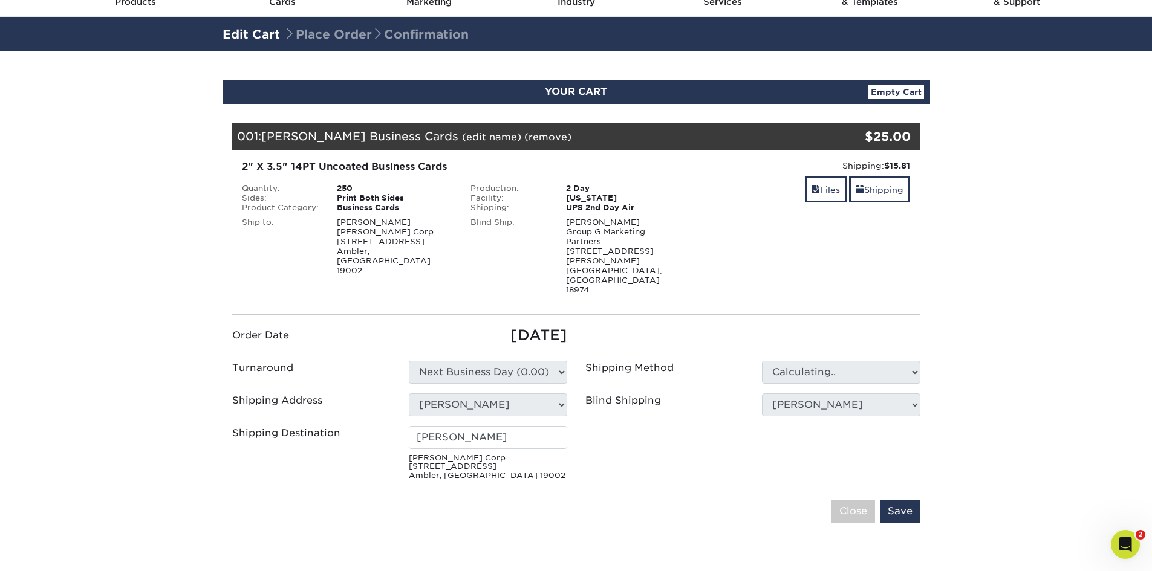
type input "Travis Brower"
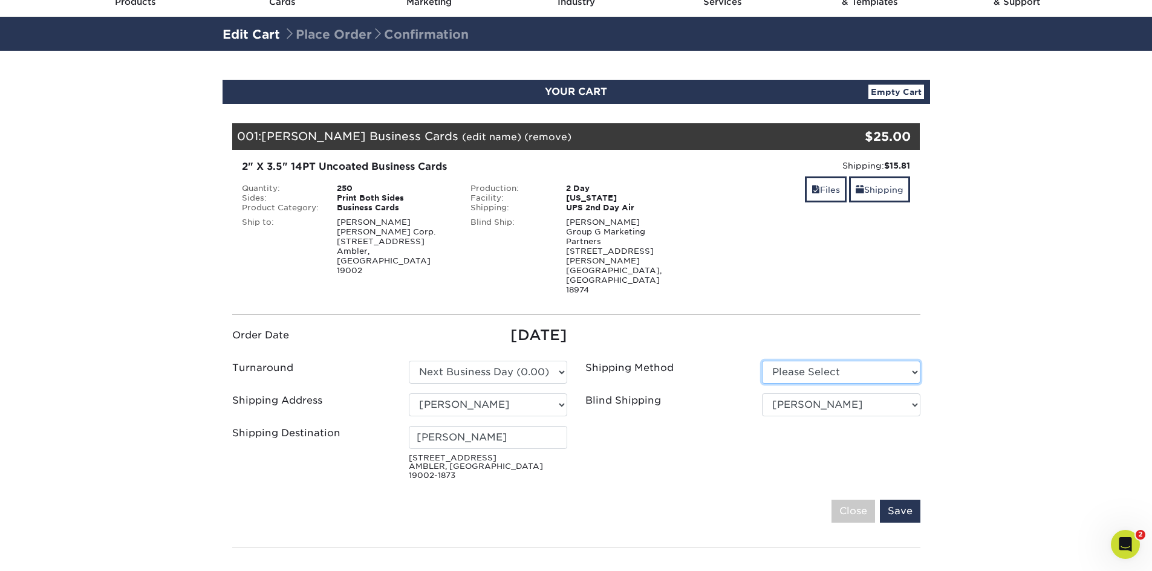
click at [807, 361] on select "Please Select Ground Shipping (+$7.84) 3 Day Shipping Service (+$15.33)" at bounding box center [841, 372] width 158 height 23
select select "13"
click at [762, 361] on select "Please Select Ground Shipping (+$7.84) 3 Day Shipping Service (+$15.33)" at bounding box center [841, 372] width 158 height 23
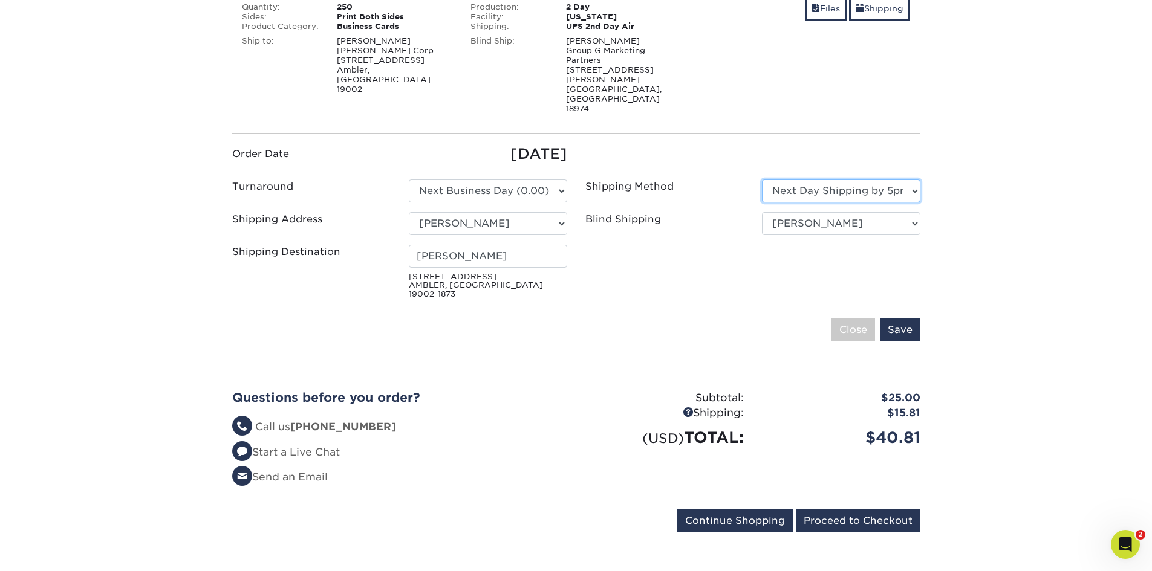
scroll to position [121, 0]
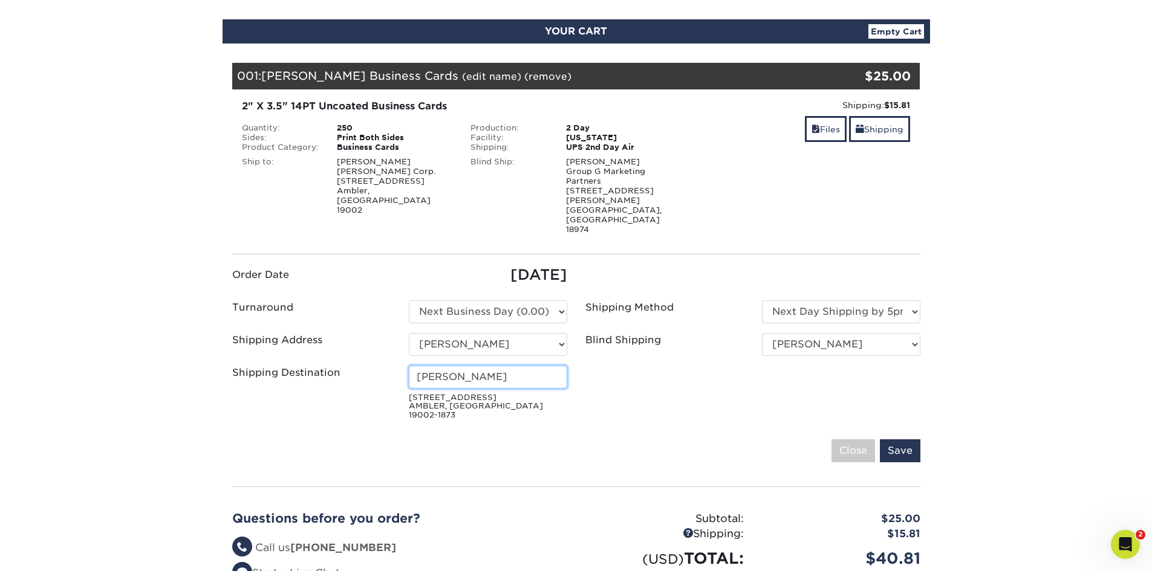
drag, startPoint x: 499, startPoint y: 340, endPoint x: 375, endPoint y: 331, distance: 124.2
click at [375, 366] on div "Shipping Destination Travis Brower 725 TALAMORE DR AMBLER, PA 19002-1873" at bounding box center [399, 395] width 353 height 59
type input "Jason Fifer"
click at [910, 439] on input "Save" at bounding box center [900, 450] width 41 height 23
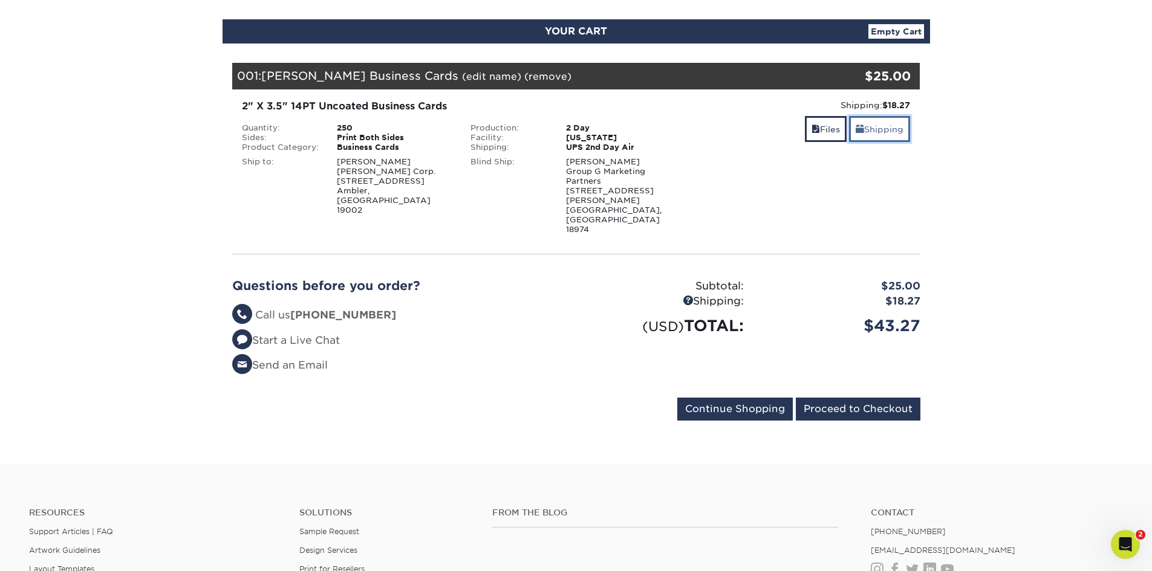
click at [889, 133] on link "Shipping" at bounding box center [879, 129] width 61 height 26
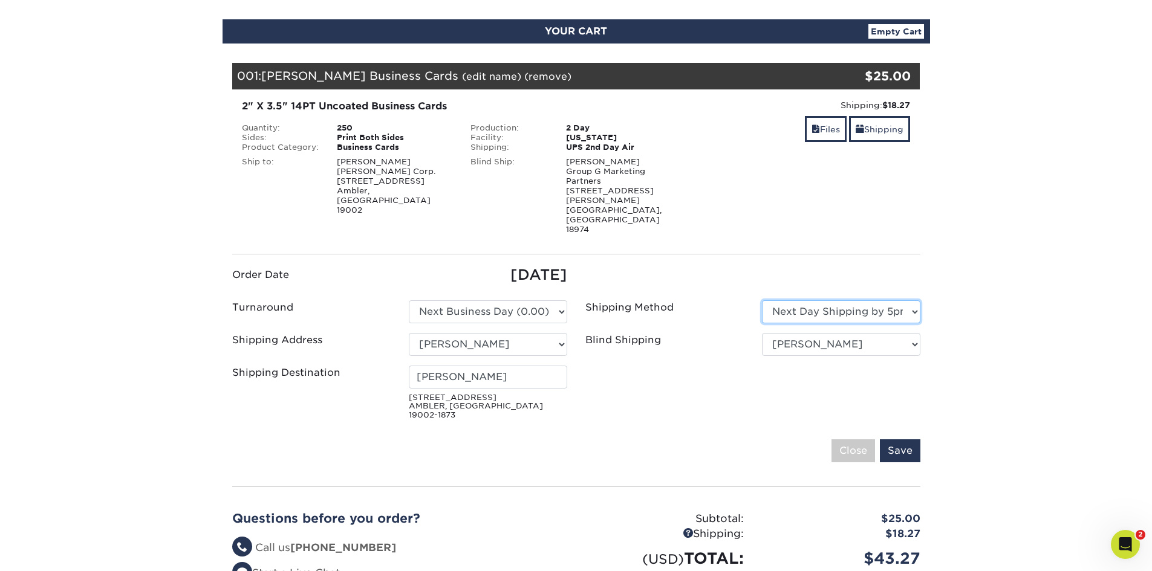
click at [887, 300] on select "Please Select Ground Shipping (+$7.84) 3 Day Shipping Service (+$15.33)" at bounding box center [841, 311] width 158 height 23
click at [762, 300] on select "Please Select Ground Shipping (+$7.84) 3 Day Shipping Service (+$15.33)" at bounding box center [841, 311] width 158 height 23
click at [906, 439] on input "Save" at bounding box center [900, 450] width 41 height 23
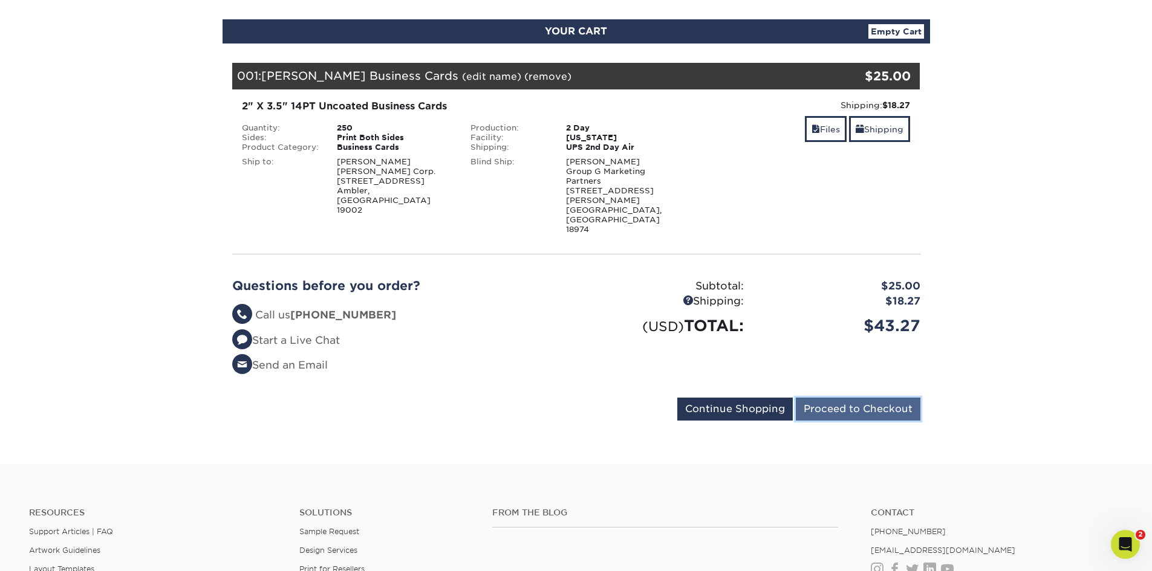
click at [897, 398] on input "Proceed to Checkout" at bounding box center [857, 409] width 125 height 23
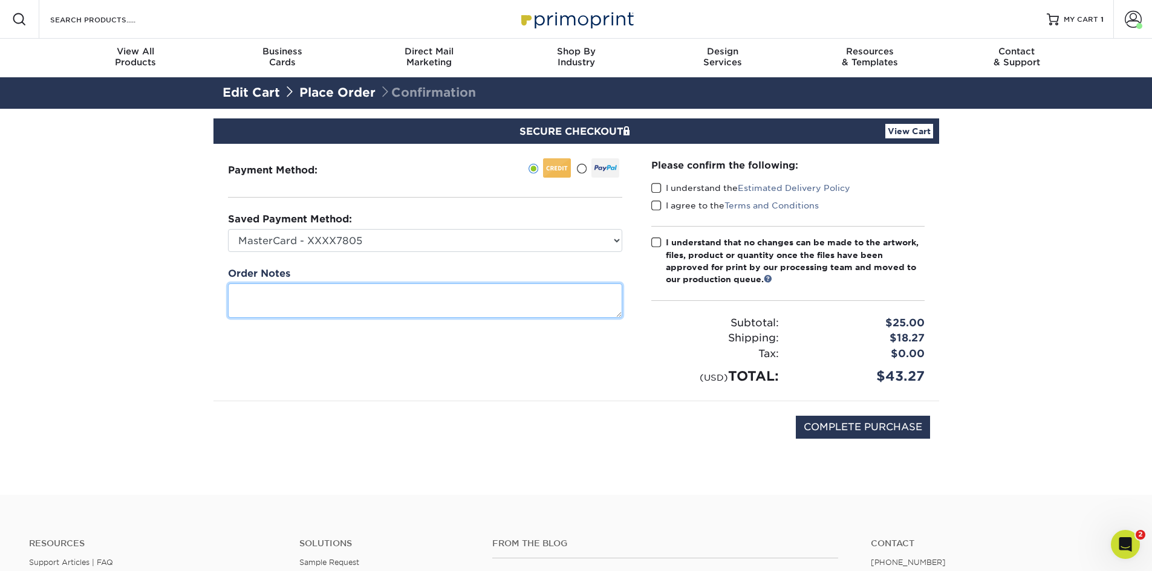
click at [263, 296] on textarea at bounding box center [425, 301] width 394 height 34
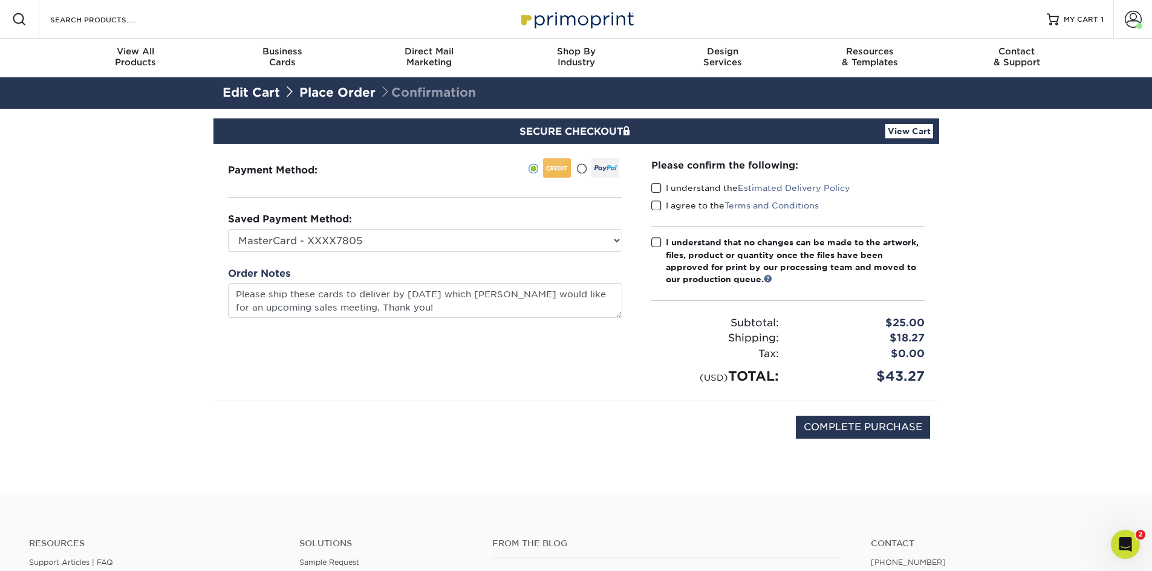
type textarea "Please ship these cards to deliver by [DATE], 829 which [PERSON_NAME] would lik…"
click at [656, 187] on span at bounding box center [656, 188] width 10 height 11
click at [0, 0] on input "I understand the Estimated Delivery Policy" at bounding box center [0, 0] width 0 height 0
click at [655, 204] on span at bounding box center [656, 205] width 10 height 11
click at [0, 0] on input "I agree to the Terms and Conditions" at bounding box center [0, 0] width 0 height 0
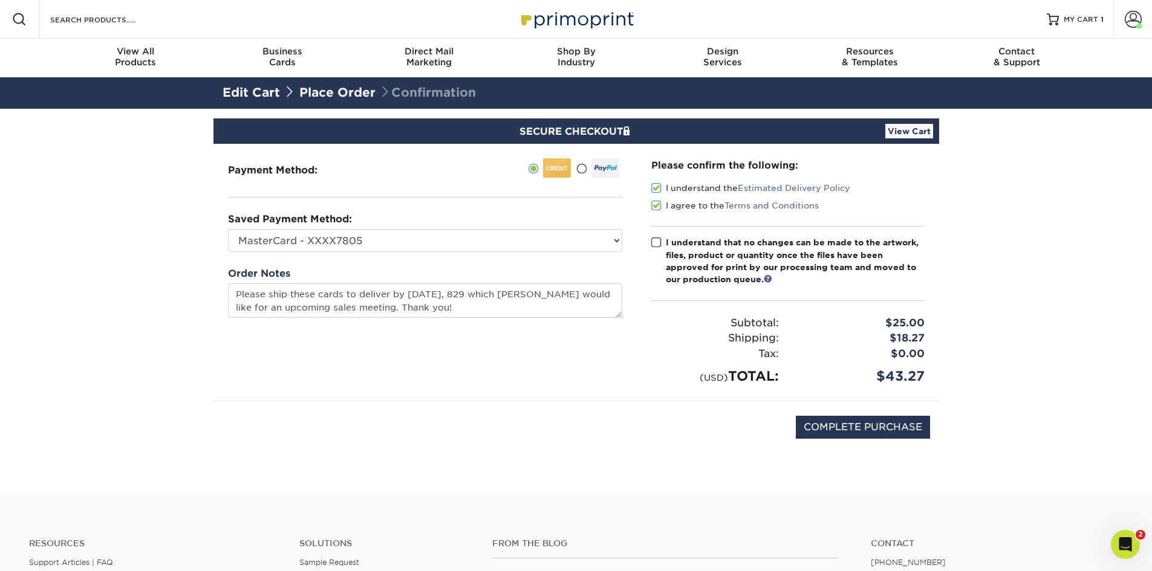
click at [656, 242] on span at bounding box center [656, 242] width 10 height 11
click at [0, 0] on input "I understand that no changes can be made to the artwork, files, product or quan…" at bounding box center [0, 0] width 0 height 0
drag, startPoint x: 855, startPoint y: 433, endPoint x: 424, endPoint y: 404, distance: 432.0
click at [516, 427] on div "COMPLETE PURCHASE" at bounding box center [575, 433] width 707 height 65
click at [882, 429] on input "COMPLETE PURCHASE" at bounding box center [862, 427] width 134 height 23
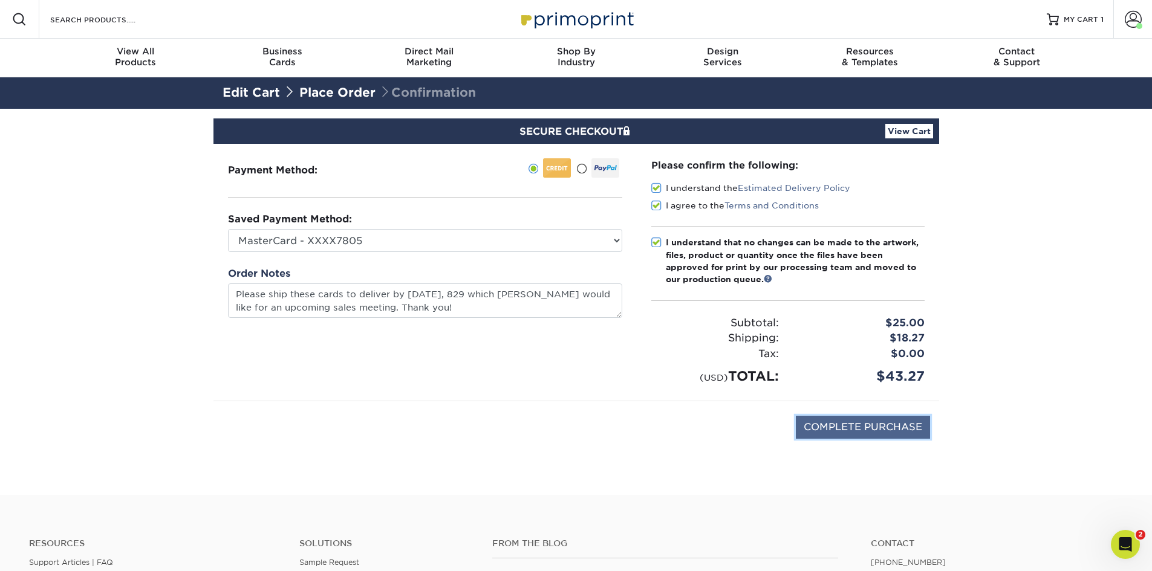
type input "PROCESSING, PLEASE WAIT..."
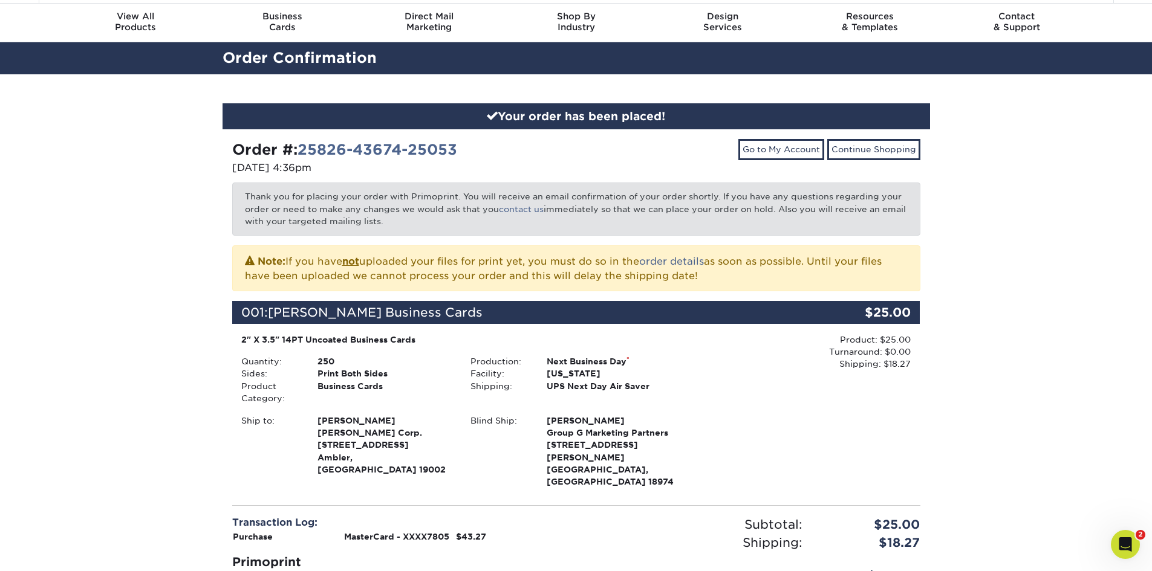
scroll to position [121, 0]
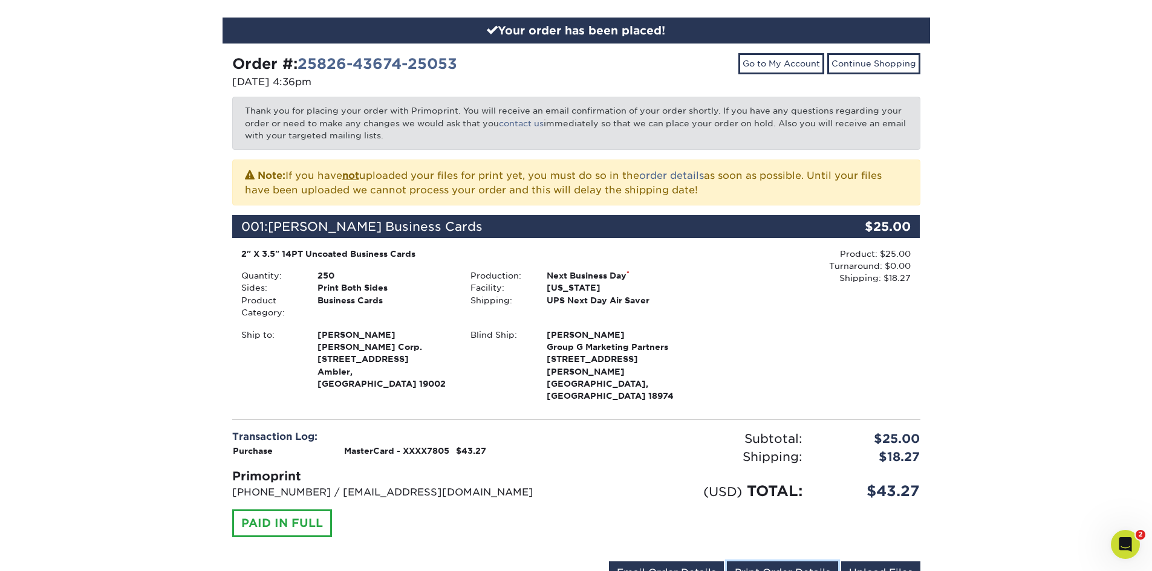
drag, startPoint x: 774, startPoint y: 554, endPoint x: 511, endPoint y: 433, distance: 288.9
click at [774, 562] on link "Print Order Details" at bounding box center [782, 573] width 111 height 23
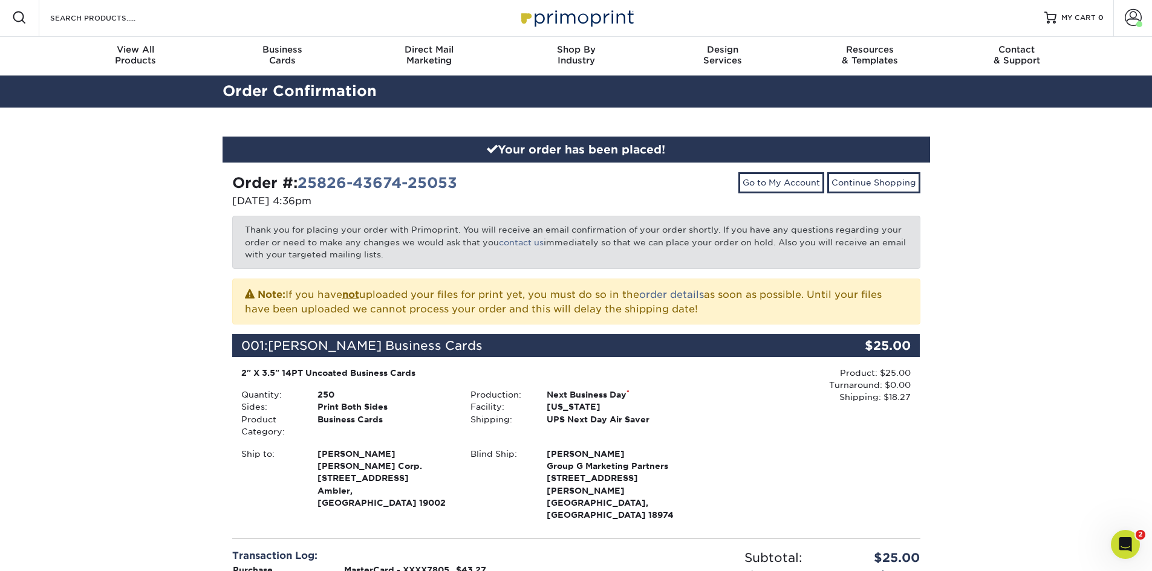
scroll to position [0, 0]
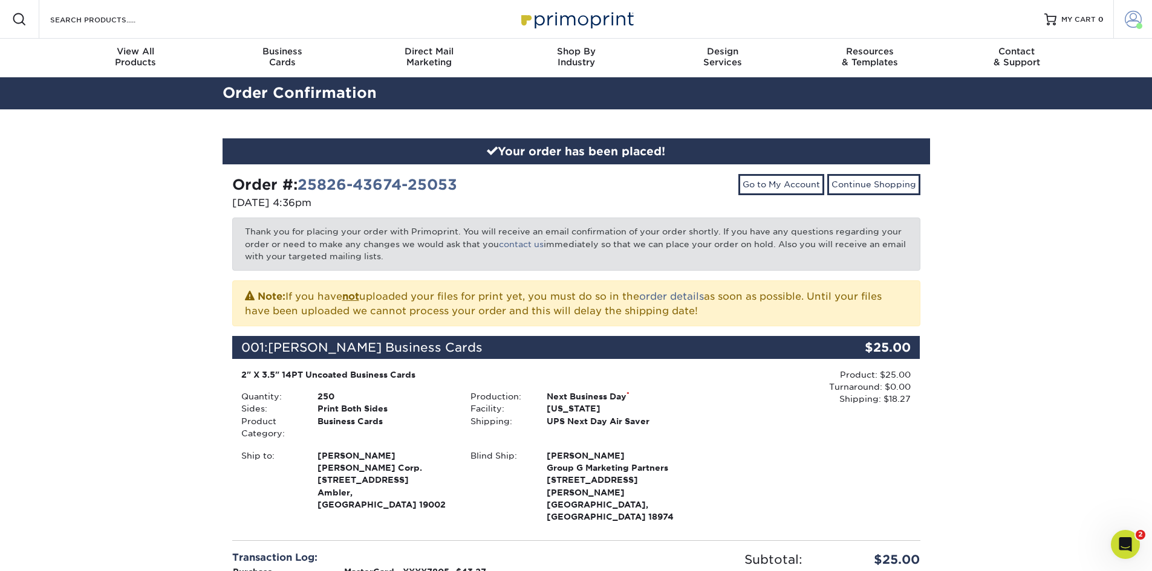
click at [1130, 25] on span at bounding box center [1132, 19] width 17 height 17
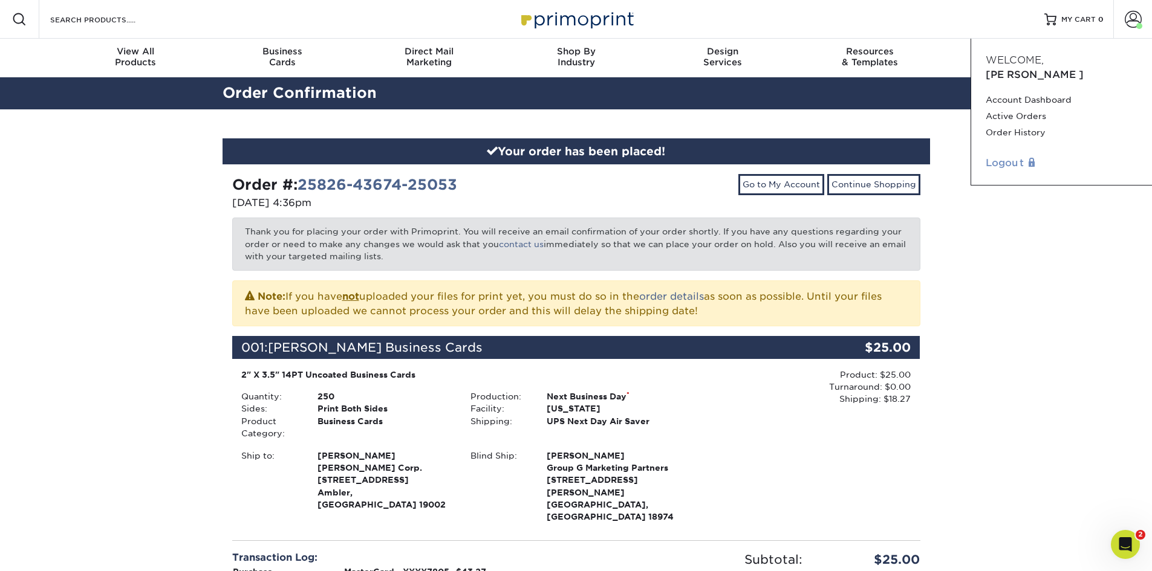
click at [1009, 156] on link "Logout" at bounding box center [1061, 163] width 152 height 15
